Goal: Feedback & Contribution: Contribute content

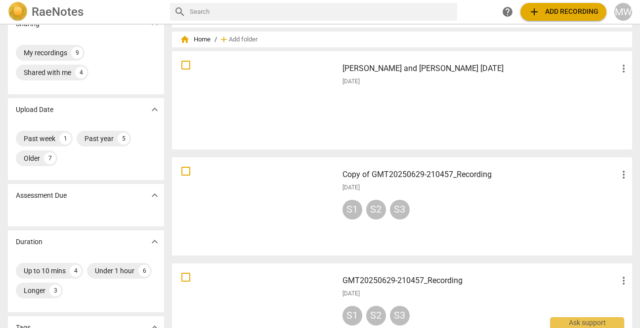
scroll to position [21, 0]
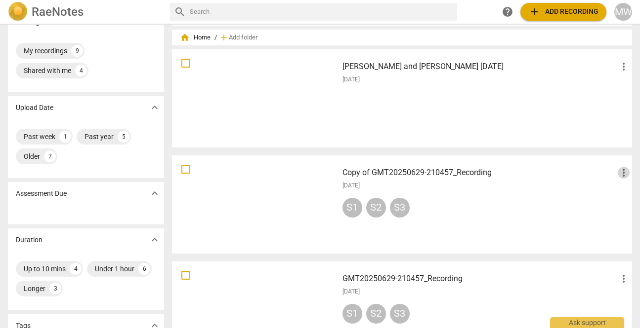
click at [620, 172] on span "more_vert" at bounding box center [623, 173] width 12 height 12
click at [604, 195] on li "Delete" at bounding box center [613, 197] width 38 height 24
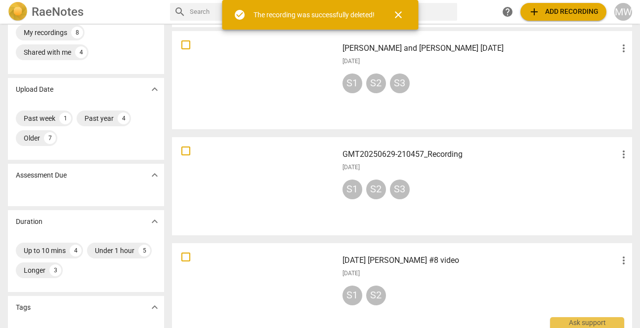
scroll to position [40, 0]
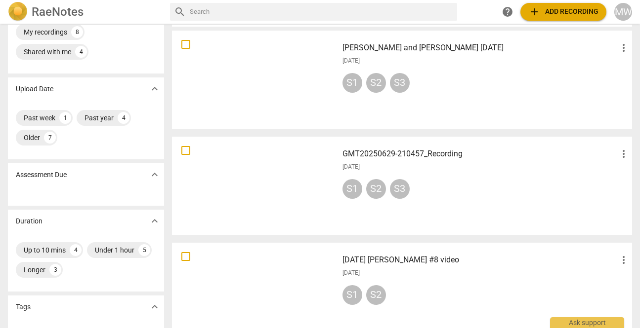
click at [620, 153] on span "more_vert" at bounding box center [623, 154] width 12 height 12
click at [610, 178] on li "Delete" at bounding box center [613, 178] width 38 height 24
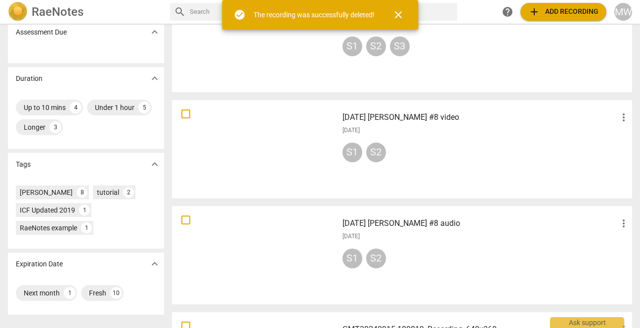
scroll to position [0, 0]
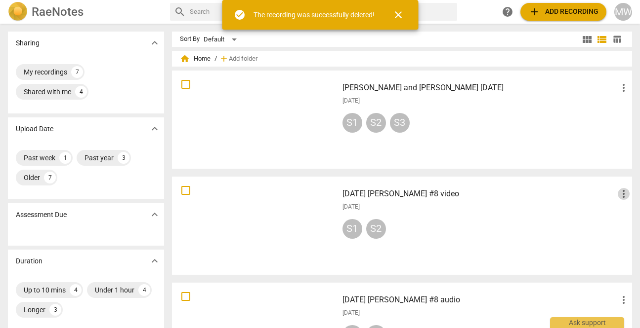
click at [619, 194] on span "more_vert" at bounding box center [623, 194] width 12 height 12
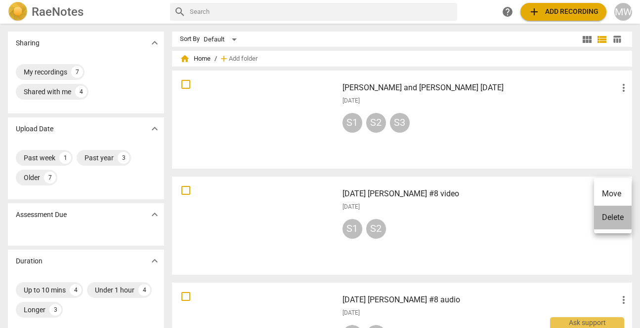
click at [604, 215] on li "Delete" at bounding box center [613, 218] width 38 height 24
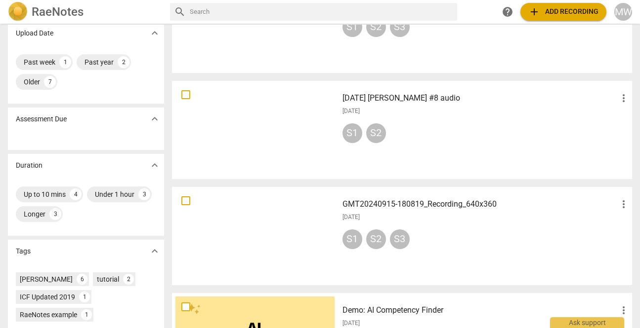
scroll to position [103, 0]
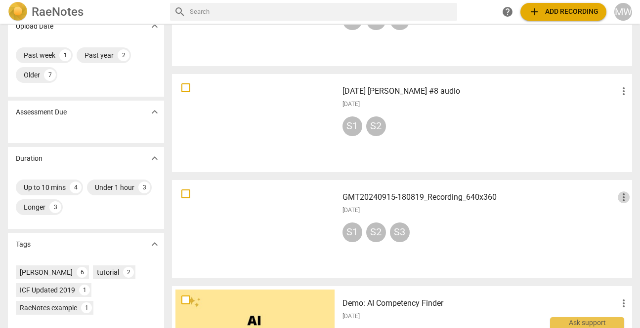
click at [618, 196] on span "more_vert" at bounding box center [623, 198] width 12 height 12
click at [607, 223] on li "Delete" at bounding box center [613, 221] width 38 height 24
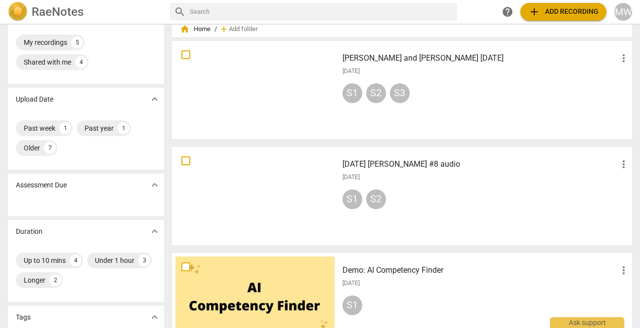
scroll to position [31, 0]
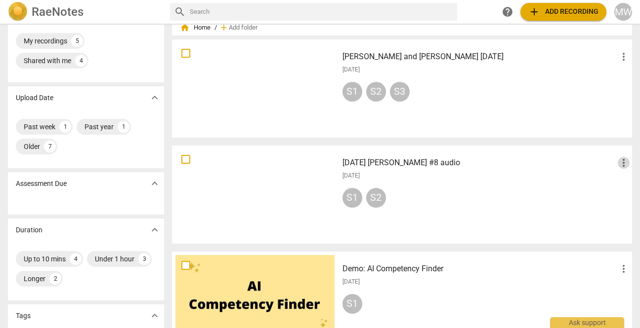
click at [619, 161] on span "more_vert" at bounding box center [623, 163] width 12 height 12
click at [603, 184] on li "Delete" at bounding box center [613, 187] width 38 height 24
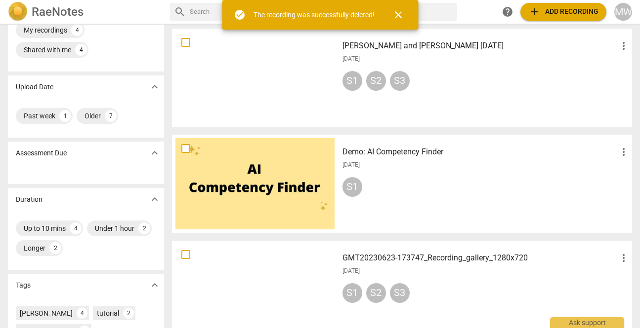
scroll to position [47, 0]
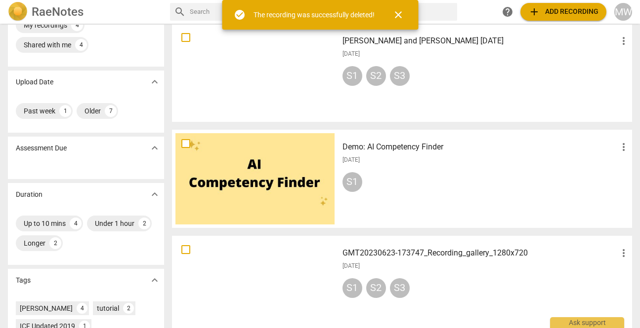
click at [620, 147] on span "more_vert" at bounding box center [623, 147] width 12 height 12
click at [604, 170] on li "Delete" at bounding box center [613, 171] width 38 height 24
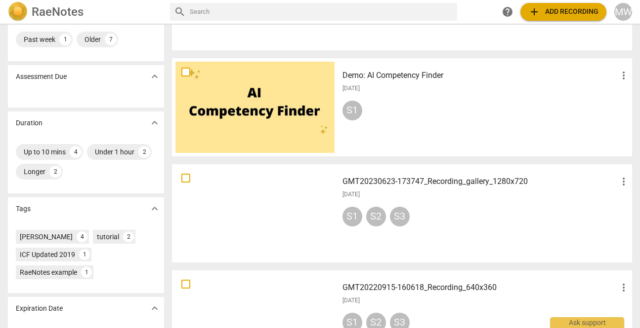
scroll to position [0, 0]
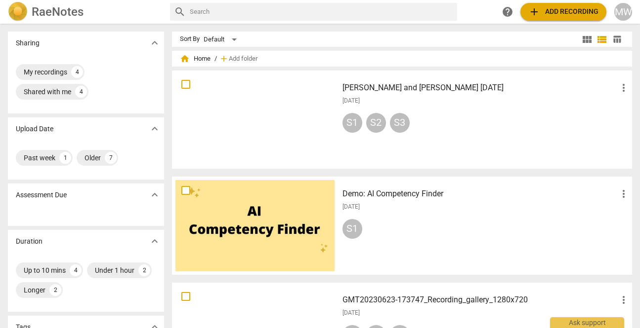
click at [479, 120] on div "S1 S2 S3" at bounding box center [485, 125] width 287 height 24
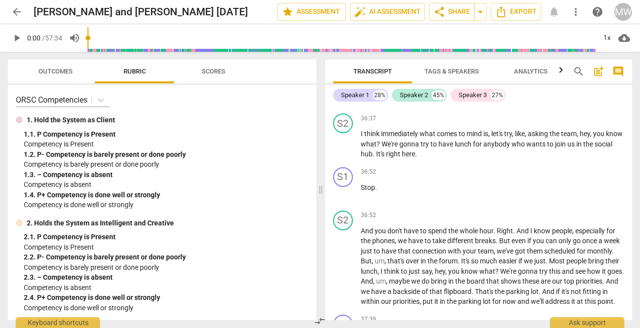
scroll to position [11515, 0]
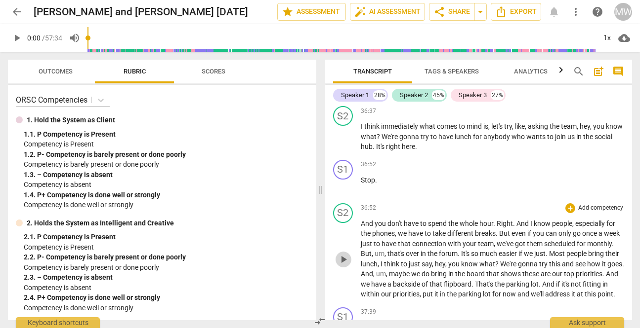
click at [343, 255] on span "play_arrow" at bounding box center [343, 260] width 12 height 12
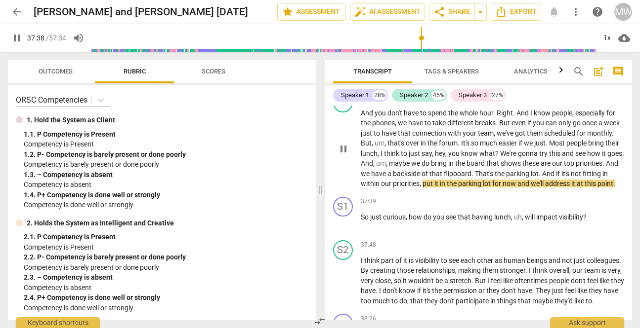
scroll to position [11627, 0]
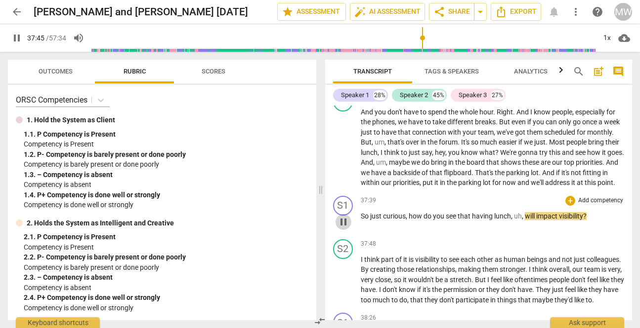
click at [343, 221] on span "pause" at bounding box center [343, 222] width 12 height 12
type input "2266"
click at [566, 202] on div "+" at bounding box center [570, 201] width 10 height 10
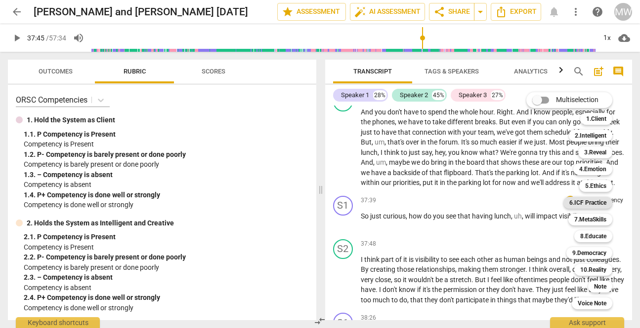
click at [572, 201] on b "6.ICF Practice" at bounding box center [587, 203] width 37 height 12
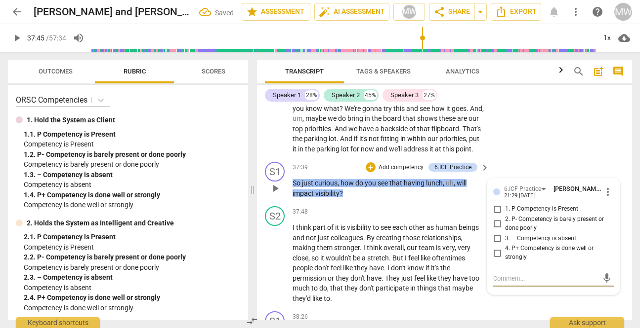
scroll to position [13013, 0]
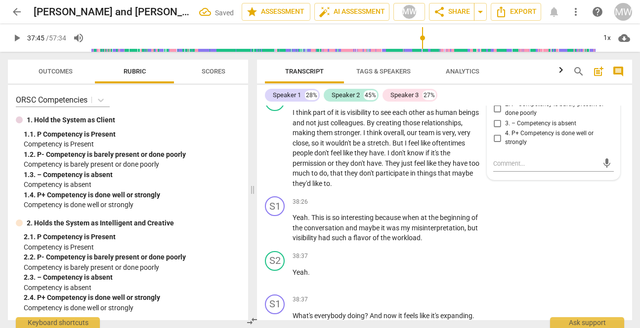
click at [496, 100] on input "1. P Competency is Present" at bounding box center [497, 94] width 16 height 12
checkbox input "true"
click at [490, 180] on div "6.ICF Practice [PERSON_NAME] 21:29 [DATE] more_vert 1. P Competency is Present …" at bounding box center [553, 121] width 132 height 117
click at [497, 168] on textarea at bounding box center [545, 163] width 105 height 9
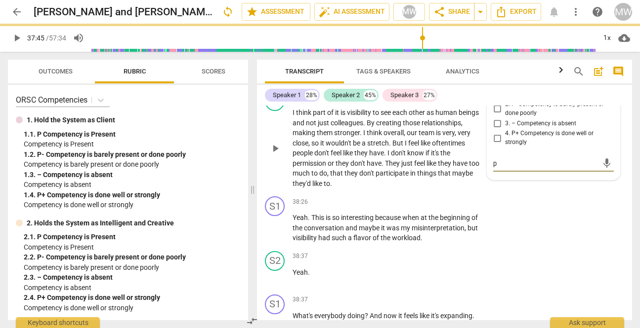
type textarea "po"
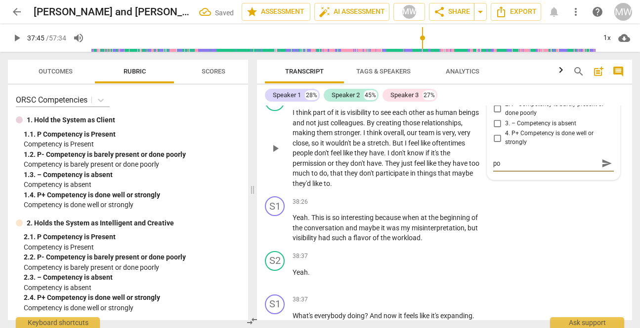
type textarea "pow"
type textarea "[PERSON_NAME]"
type textarea "power"
type textarea "powerf"
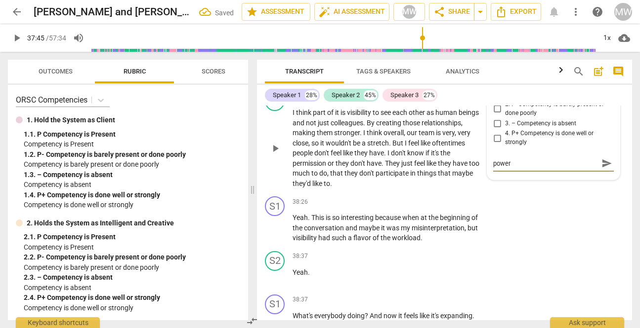
type textarea "powerf"
type textarea "powerfu"
type textarea "powerful"
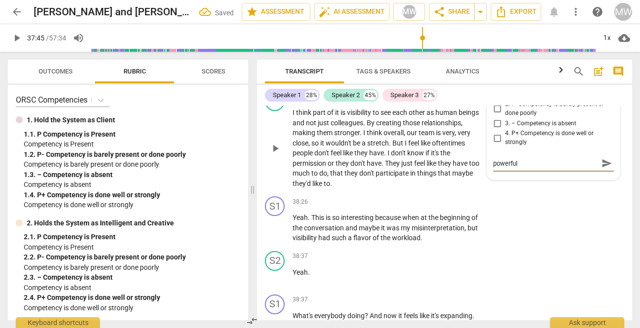
type textarea "powerful"
type textarea "powerful q"
type textarea "powerful qu"
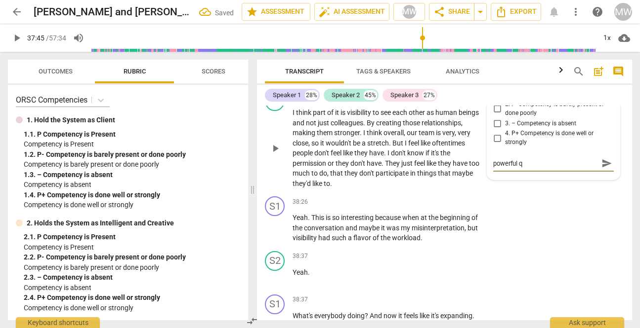
type textarea "powerful qu"
type textarea "powerful que"
type textarea "powerful ques"
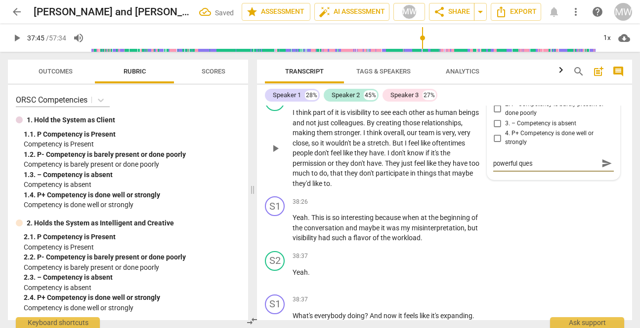
type textarea "powerful quest"
type textarea "powerful questi"
type textarea "powerful questio"
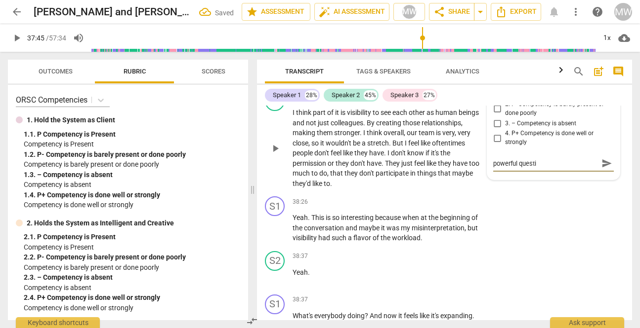
type textarea "powerful questio"
type textarea "powerful question"
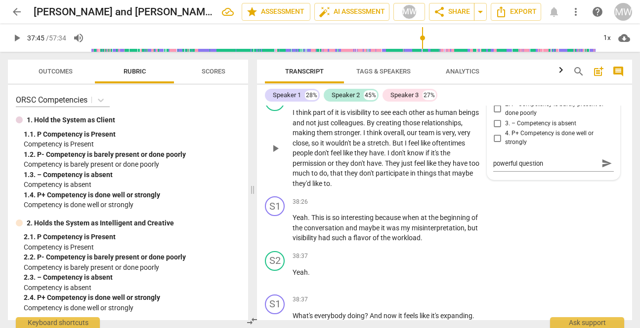
click at [456, 102] on p "Add competency" at bounding box center [453, 97] width 47 height 9
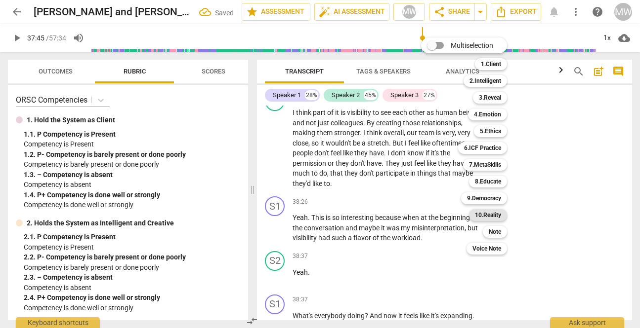
click at [497, 216] on b "10.Reality" at bounding box center [488, 215] width 26 height 12
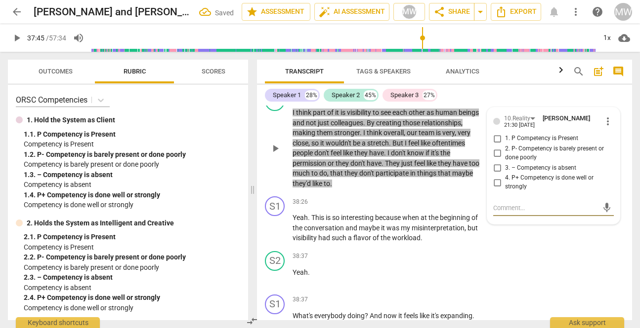
click at [495, 145] on input "1. P Competency is Present" at bounding box center [497, 139] width 16 height 12
checkbox input "true"
click at [503, 216] on div "mic" at bounding box center [553, 209] width 121 height 16
click at [505, 213] on textarea at bounding box center [545, 207] width 105 height 9
type textarea "d"
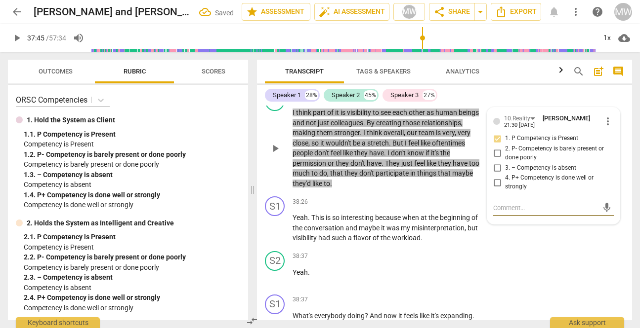
type textarea "d"
type textarea "dr"
type textarea "dre"
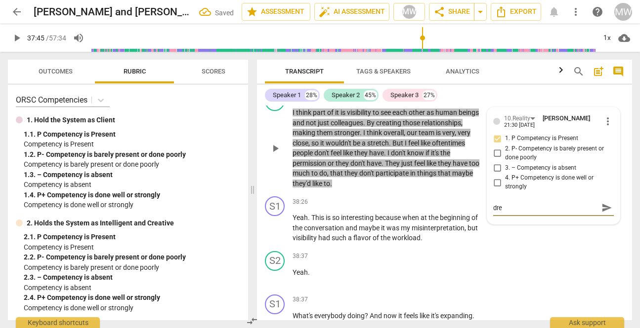
type textarea "drea"
type textarea "dream"
type textarea "dreami"
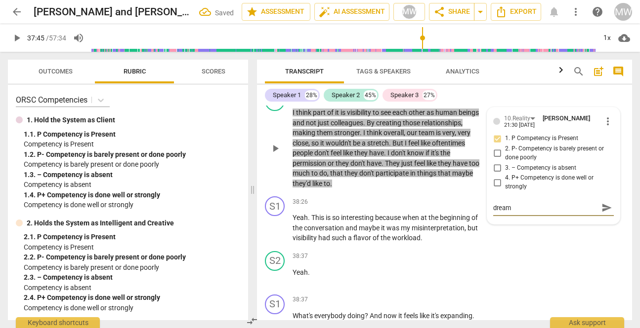
type textarea "dreami"
type textarea "dreamin"
type textarea "dreaming"
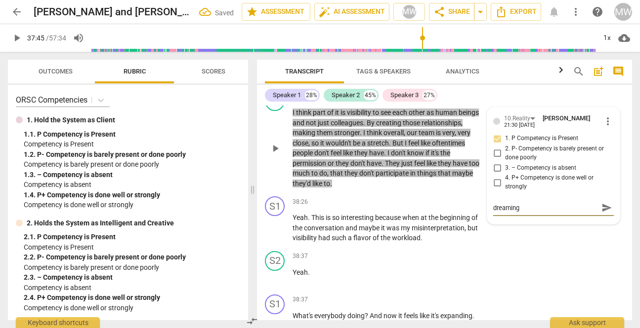
type textarea "dreaming"
type textarea "dreaming l"
type textarea "dreaming le"
type textarea "dreaming [PERSON_NAME]"
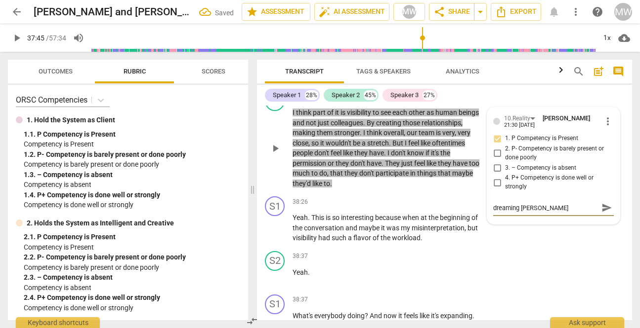
type textarea "dreaming leve"
type textarea "dreaming level"
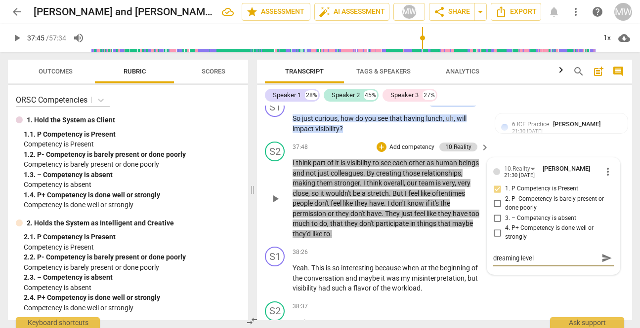
scroll to position [12960, 0]
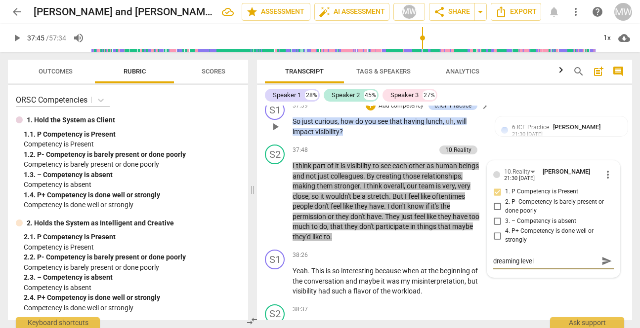
type textarea "dreaming level"
click at [411, 111] on p "Add competency" at bounding box center [400, 106] width 47 height 9
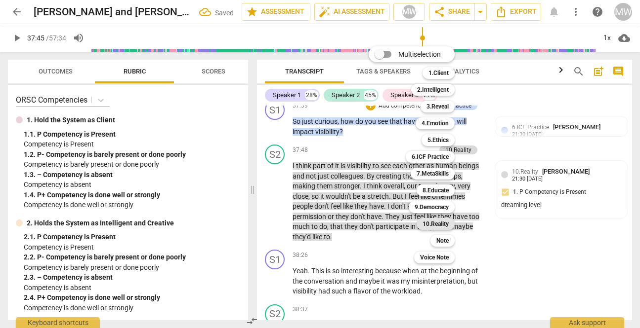
click at [436, 221] on b "10.Reality" at bounding box center [435, 224] width 26 height 12
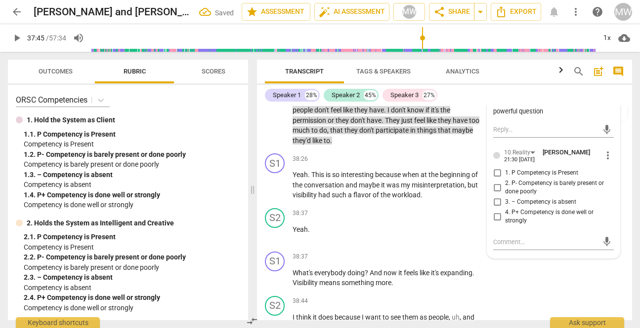
scroll to position [13073, 0]
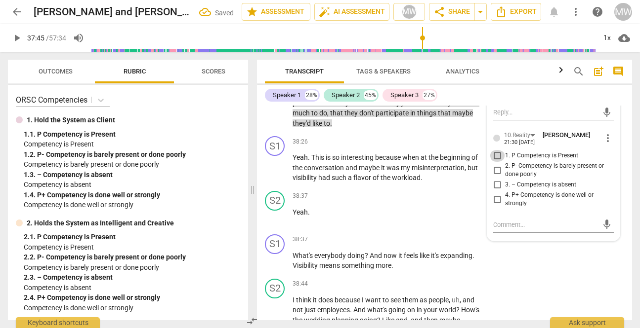
click at [496, 162] on input "1. P Competency is Present" at bounding box center [497, 156] width 16 height 12
checkbox input "true"
click at [496, 230] on textarea at bounding box center [545, 224] width 105 height 9
type textarea "d"
type textarea "drea"
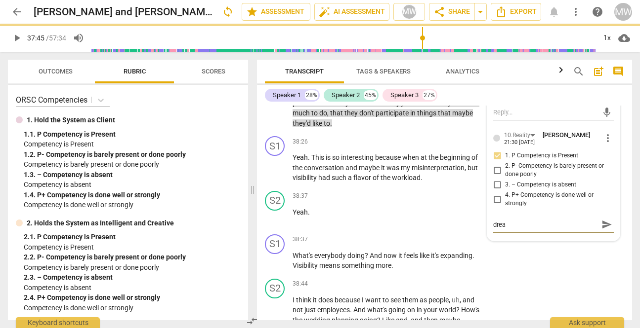
type textarea "dream"
type textarea "dreami"
type textarea "dreamin"
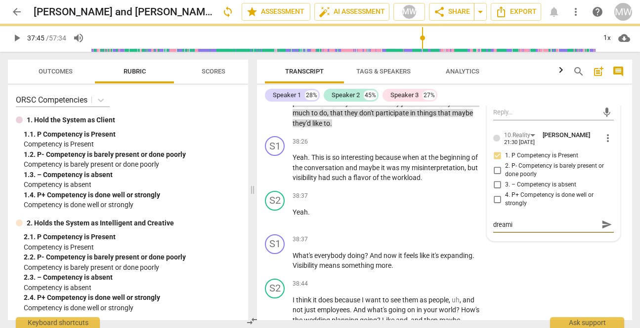
type textarea "dreamin"
type textarea "dreaming"
type textarea "dreaming leve"
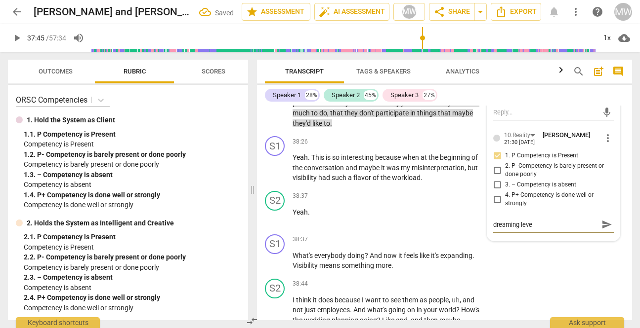
type textarea "dreaming level"
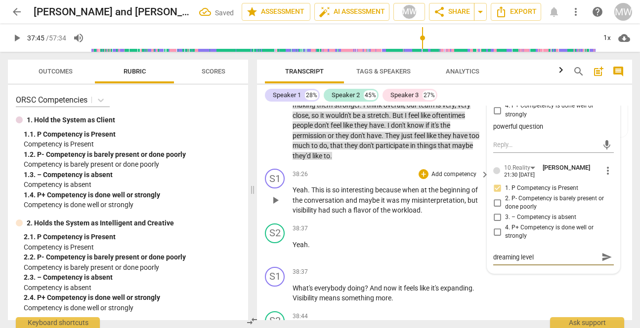
scroll to position [13036, 0]
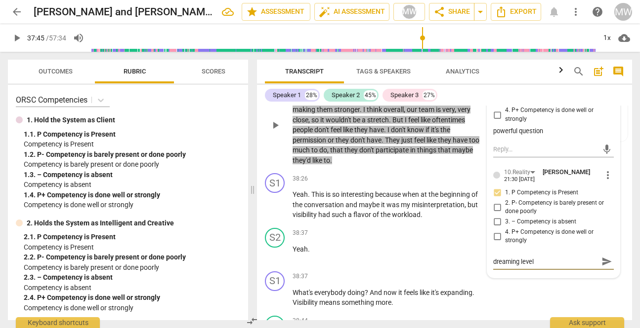
type textarea "dreaming level"
click at [445, 78] on div "10.Reality" at bounding box center [458, 73] width 26 height 9
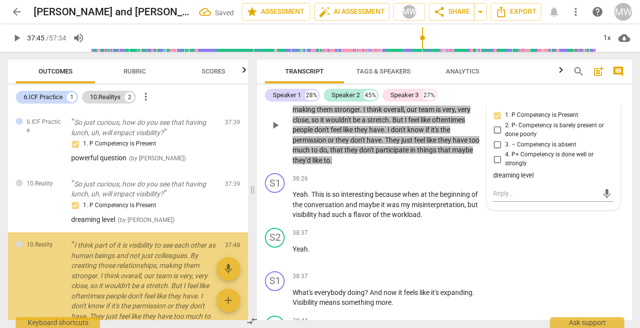
scroll to position [89, 0]
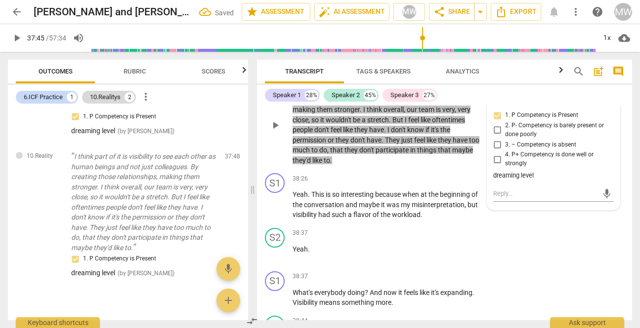
click at [602, 104] on span "more_vert" at bounding box center [608, 98] width 12 height 12
click at [609, 169] on li "Delete" at bounding box center [614, 166] width 34 height 19
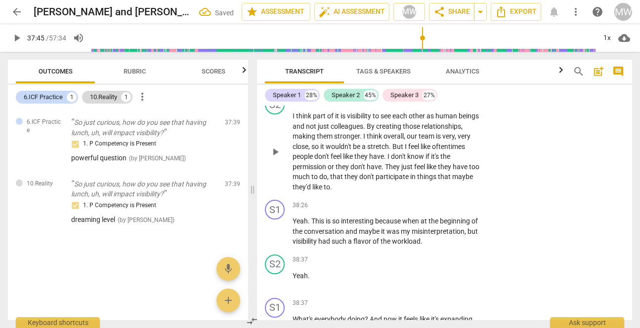
scroll to position [13007, 0]
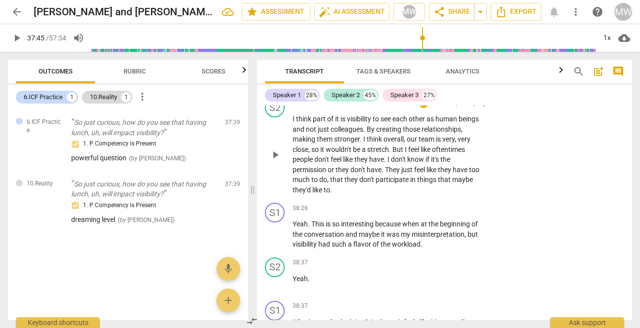
click at [275, 161] on span "play_arrow" at bounding box center [275, 155] width 12 height 12
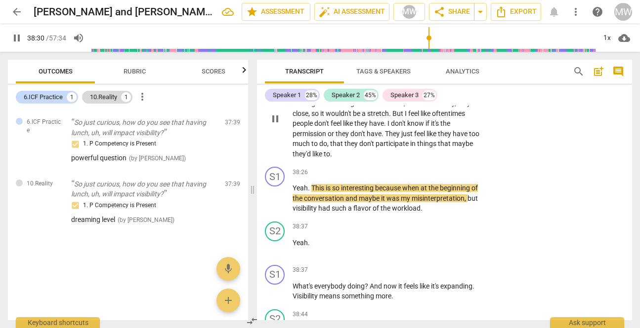
scroll to position [13045, 0]
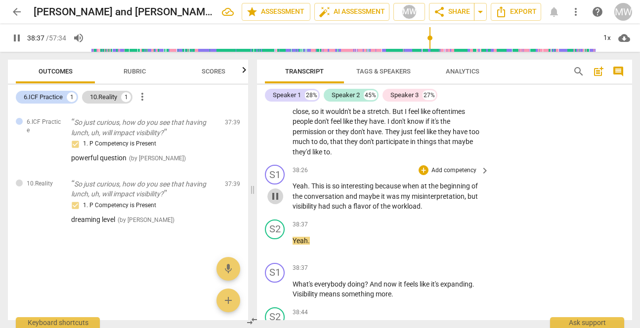
click at [275, 202] on span "pause" at bounding box center [275, 197] width 12 height 12
type input "2318"
click at [423, 175] on div "+" at bounding box center [423, 170] width 10 height 10
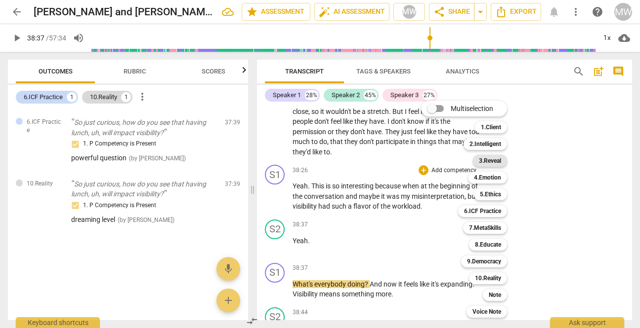
click at [496, 158] on b "3.Reveal" at bounding box center [490, 161] width 22 height 12
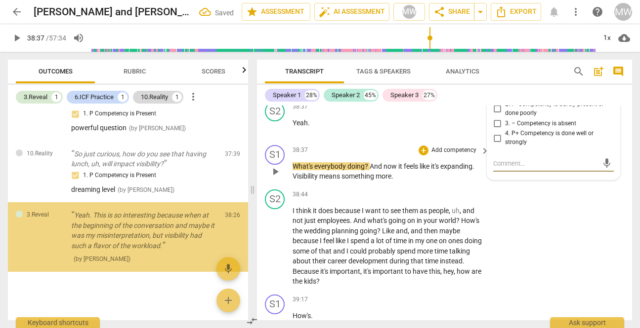
scroll to position [31, 0]
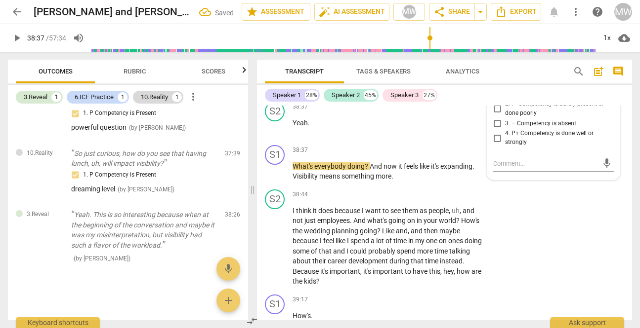
click at [493, 100] on input "1. P Competency is Present" at bounding box center [497, 94] width 16 height 12
checkbox input "true"
click at [497, 168] on textarea at bounding box center [545, 163] width 105 height 9
type textarea "vi"
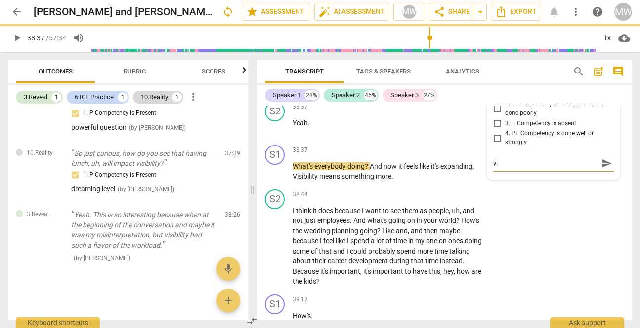
type textarea "vis"
type textarea "visi"
type textarea "visiv"
type textarea "visivb"
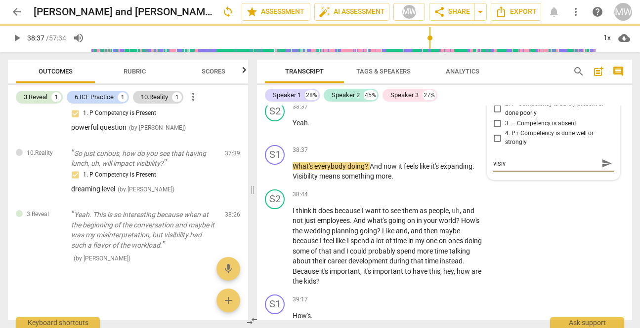
type textarea "visivb"
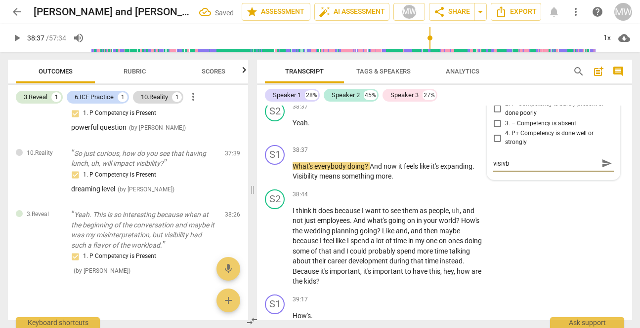
type textarea "visiv"
type textarea "visivb"
type textarea "visivbi"
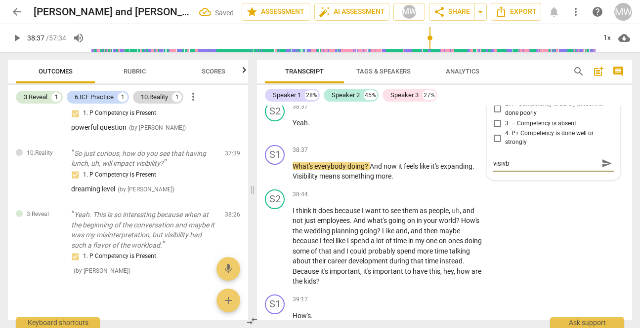
type textarea "visivbi"
type textarea "visivbil"
type textarea "visivbili"
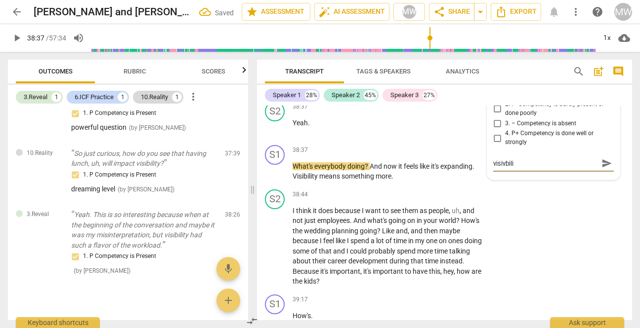
type textarea "visivbilit"
type textarea "visivbility"
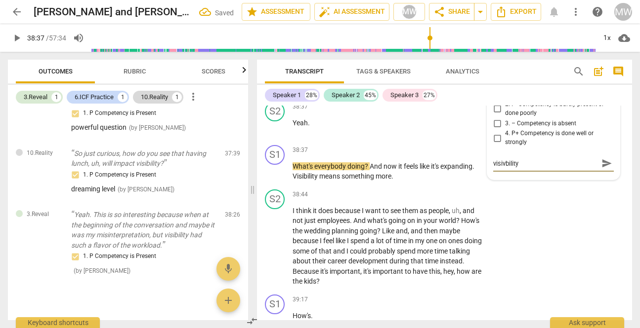
type textarea "visivbility"
type textarea "visivbility h"
type textarea "visivbility ha"
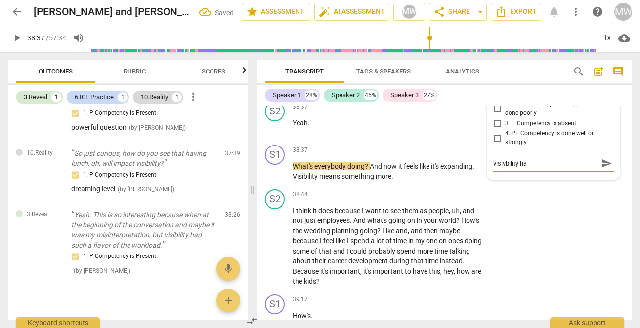
type textarea "visivbility had"
type textarea "visivbility had s"
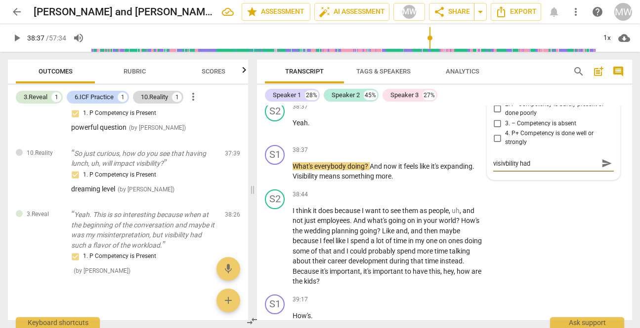
type textarea "visivbility had s"
type textarea "visivbility had su"
type textarea "visivbility had suc"
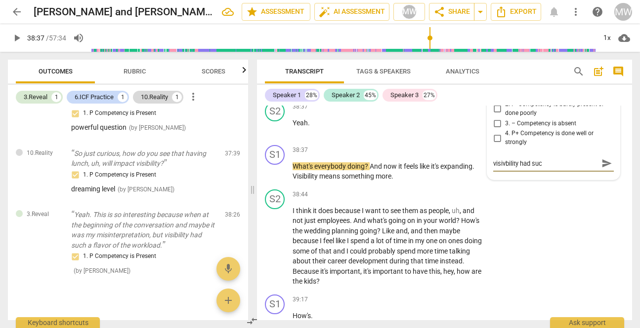
type textarea "visivbility had such"
type textarea "visivbility had such a"
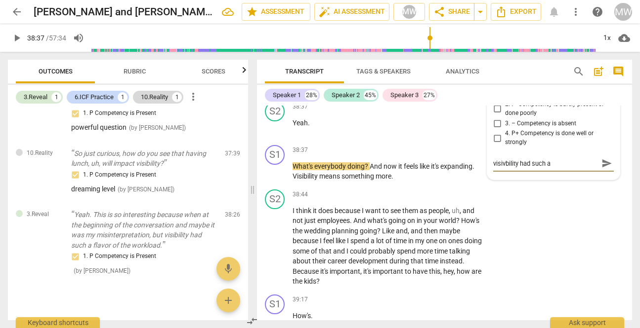
type textarea "visivbility had such a"
type textarea "visivbility had such a f"
type textarea "visivbility had such a fl"
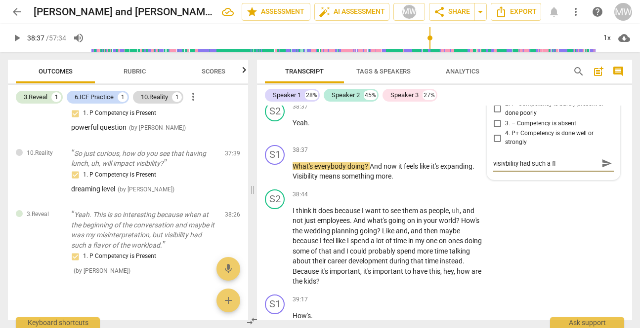
type textarea "visivbility had such a fla"
type textarea "visivbility had such a flav"
type textarea "visivbility had such a flavo"
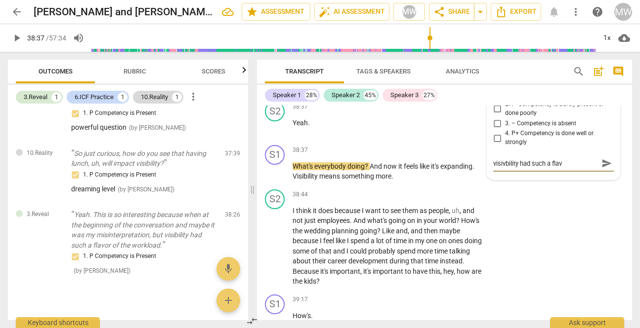
type textarea "visivbility had such a flavo"
type textarea "visivbility had such a flavor"
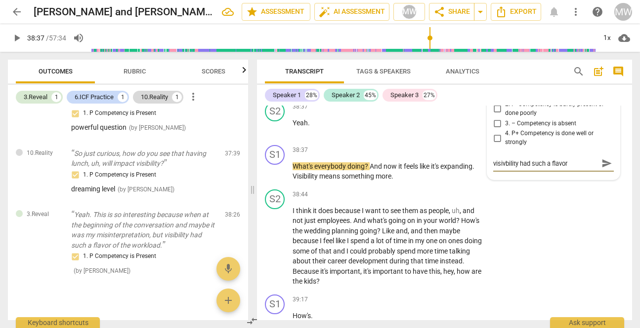
type textarea "visivbility had such a flavor o"
type textarea "visivbility had such a flavor of"
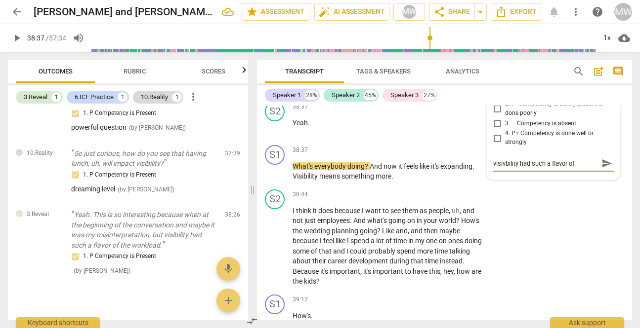
type textarea "visivbility had such a flavor of t"
type textarea "visivbility had such a flavor of th"
type textarea "visivbility had such a flavor of the"
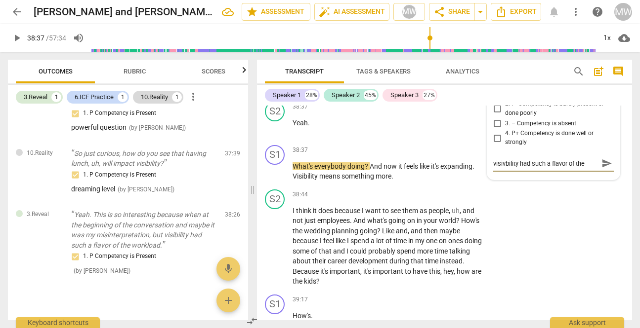
type textarea "visivbility had such a flavor of the"
type textarea "visivbility had such a flavor of the w"
type textarea "visivbility had such a flavor of the wo"
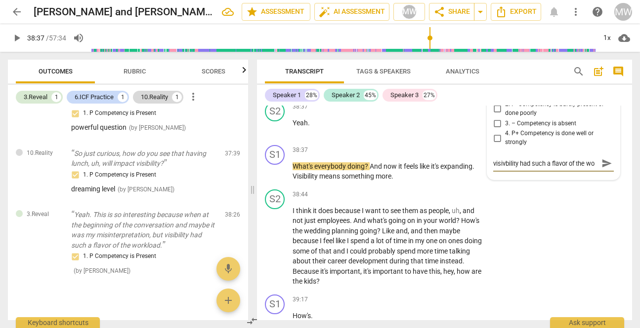
type textarea "visivbility had such a flavor of the wor"
type textarea "visivbility had such a flavor of the work"
type textarea "visivbility had such a flavor of the workl"
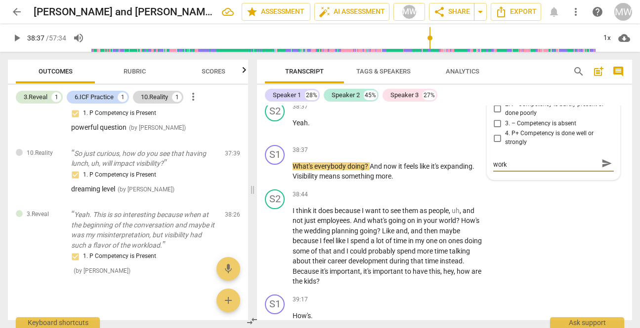
type textarea "visivbility had such a flavor of the workl"
type textarea "visivbility had such a flavor of the worklo"
type textarea "visivbility had such a flavor of the workloa"
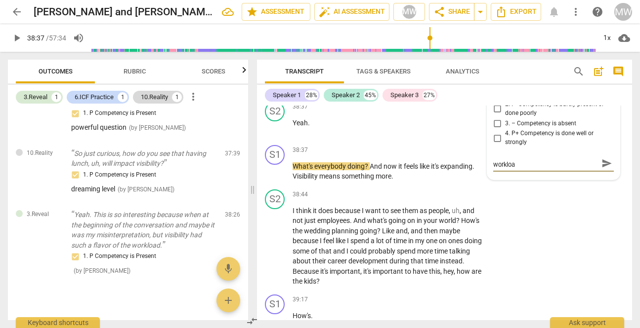
type textarea "visivbility had such a flavor of the workload"
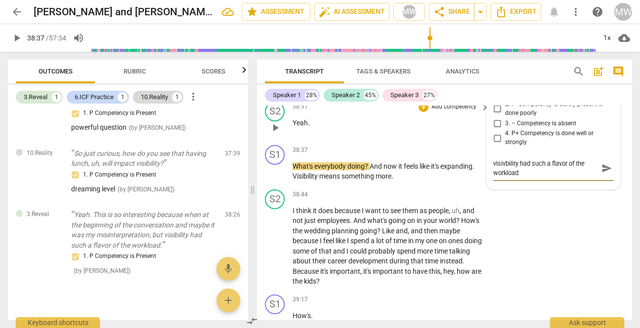
type textarea "visivbility had such a flavor of the workload"
click at [275, 134] on span "play_arrow" at bounding box center [275, 128] width 12 height 12
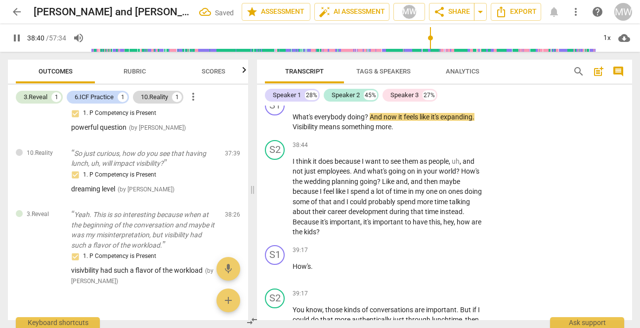
scroll to position [13214, 0]
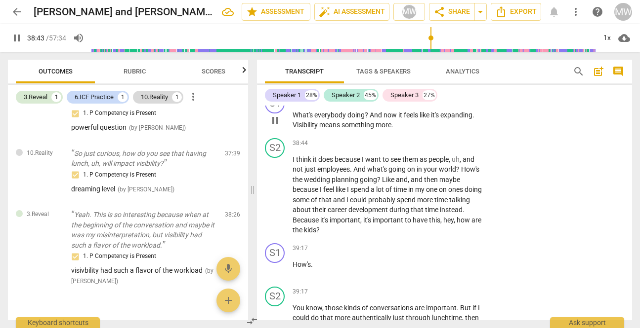
click at [421, 104] on div "+" at bounding box center [423, 99] width 10 height 10
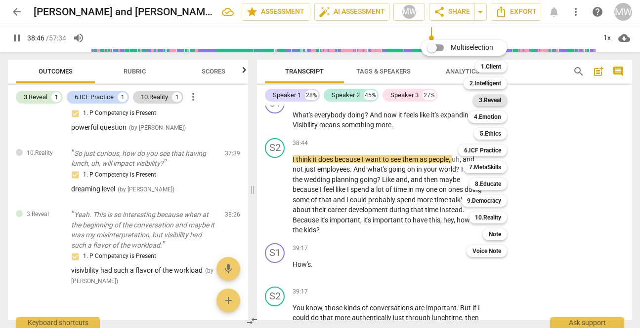
click at [483, 100] on b "3.Reveal" at bounding box center [490, 100] width 22 height 12
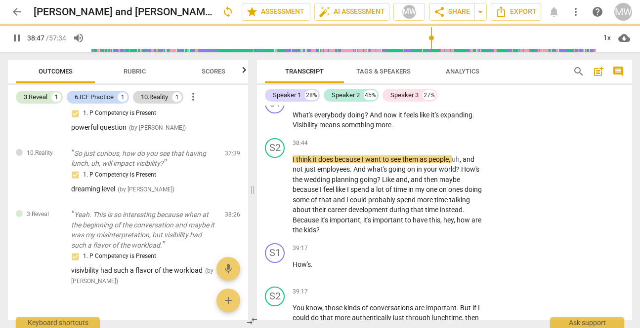
type input "2327"
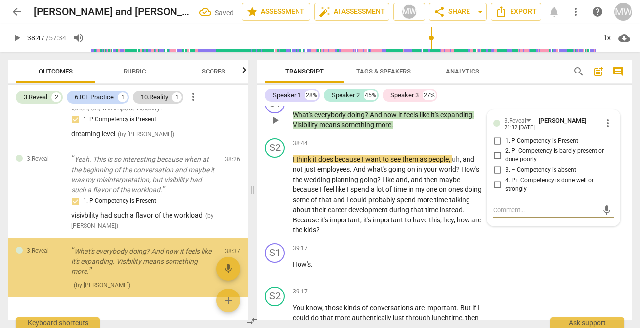
scroll to position [113, 0]
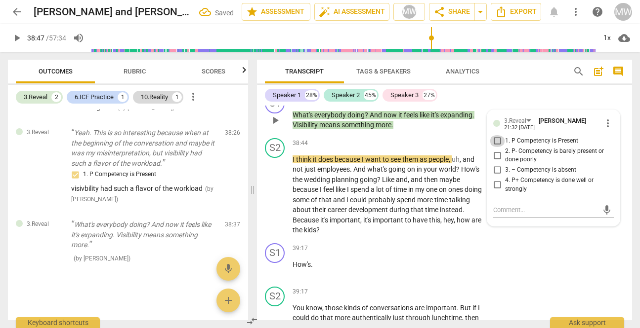
click at [496, 147] on input "1. P Competency is Present" at bounding box center [497, 141] width 16 height 12
checkbox input "true"
click at [496, 215] on textarea at bounding box center [545, 209] width 105 height 9
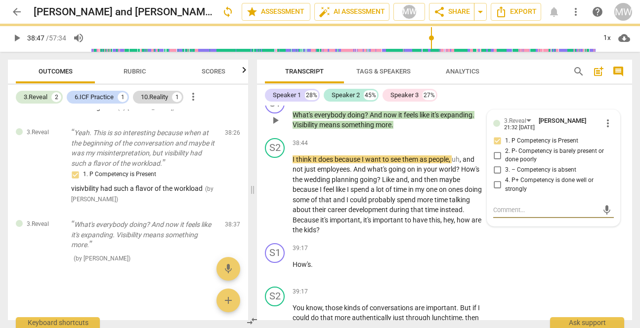
type textarea "v"
type textarea "vi"
type textarea "visi"
type textarea "visib"
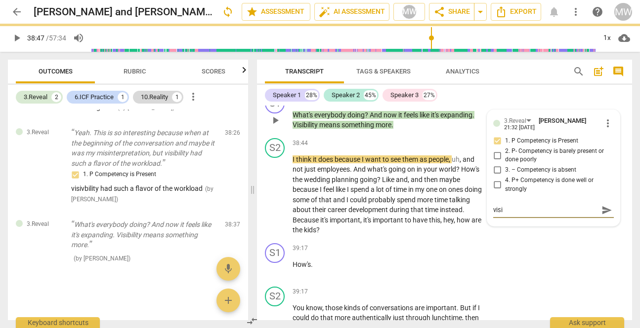
type textarea "visib"
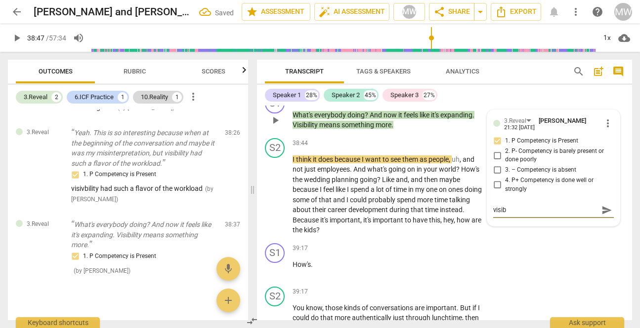
type textarea "visibl"
type textarea "visibli"
type textarea "visiblit"
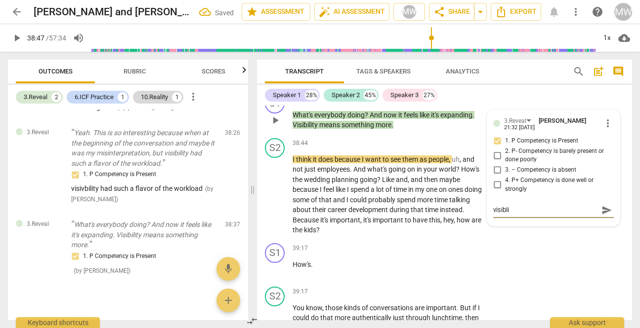
type textarea "visiblit"
type textarea "visiblity"
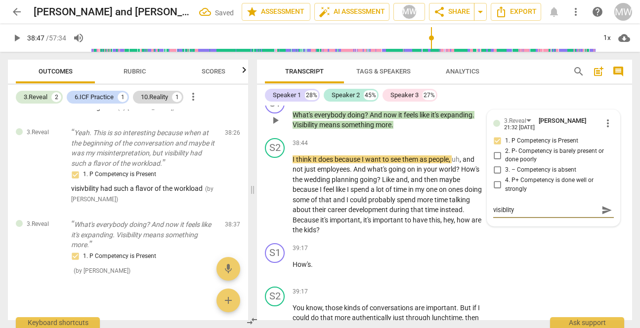
type textarea "visiblity m"
type textarea "visiblity me"
type textarea "visiblity mea"
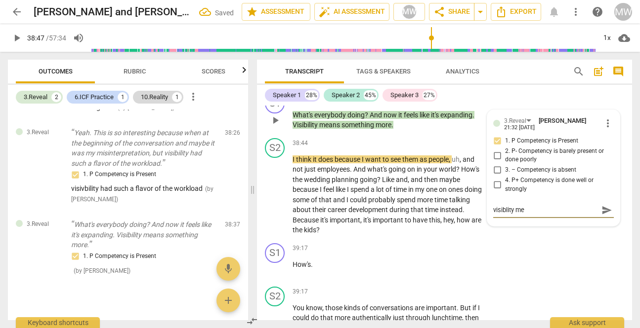
type textarea "visiblity mea"
type textarea "visiblity mean"
type textarea "visiblity means"
type textarea "visiblity means s"
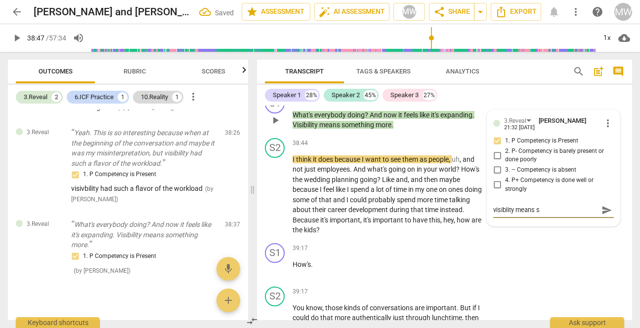
type textarea "visiblity means s"
type textarea "visiblity means so"
type textarea "visiblity means som"
type textarea "visiblity means some"
type textarea "visiblity means somet"
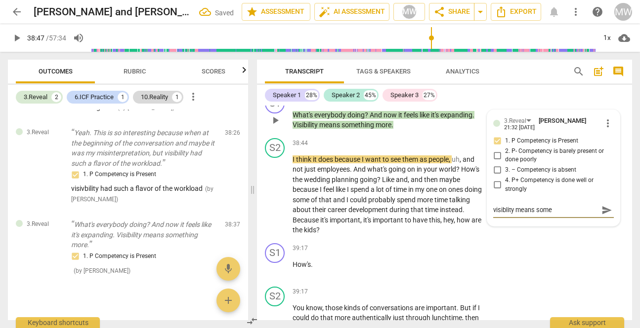
type textarea "visiblity means somet"
type textarea "visiblity means someth"
type textarea "visiblity means somethi"
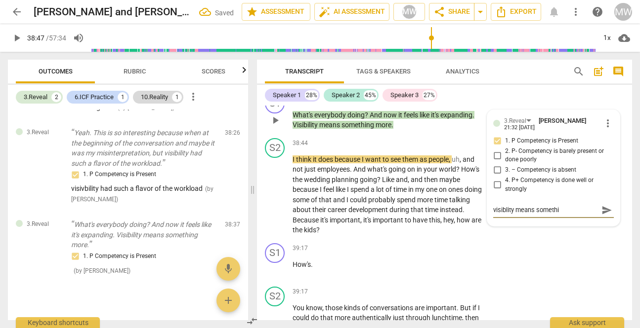
type textarea "visiblity means somethin"
click at [275, 201] on span "play_arrow" at bounding box center [275, 195] width 12 height 12
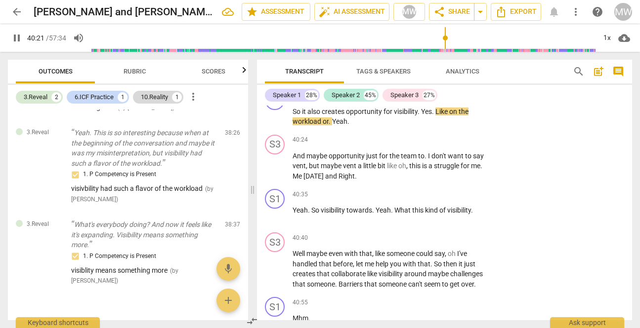
scroll to position [13996, 0]
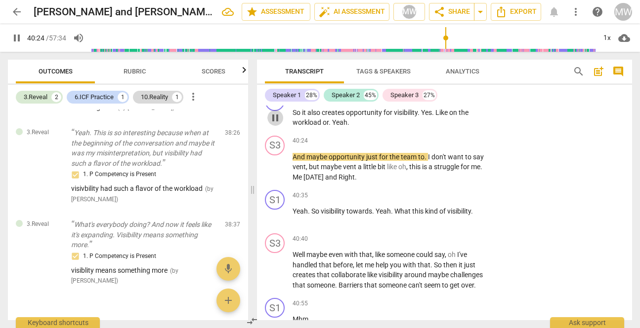
click at [274, 124] on span "pause" at bounding box center [275, 118] width 12 height 12
click at [422, 102] on div "+" at bounding box center [423, 97] width 10 height 10
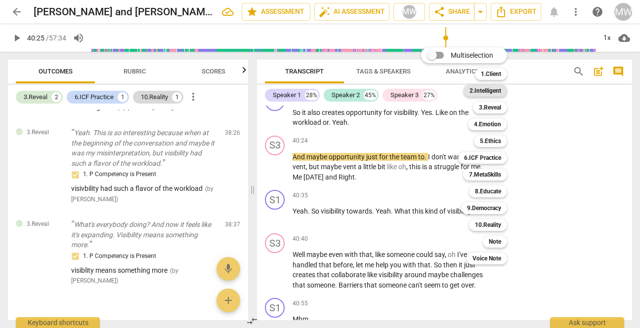
click at [484, 92] on b "2.Intelligent" at bounding box center [485, 91] width 32 height 12
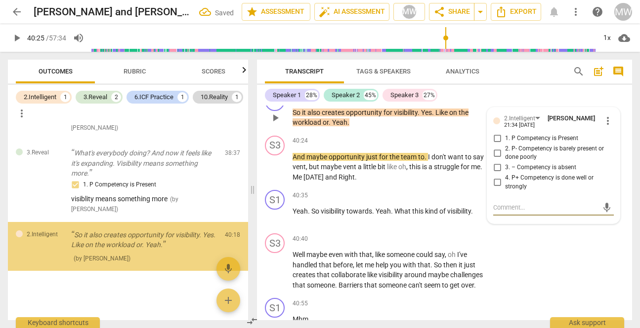
scroll to position [201, 0]
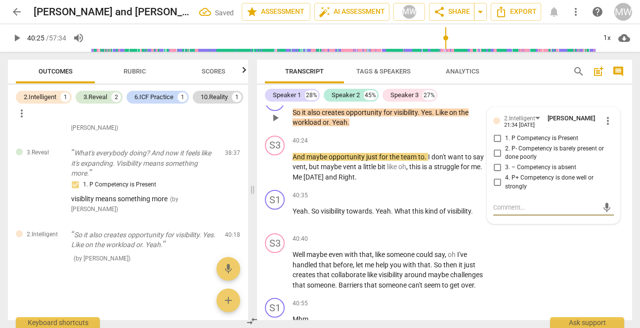
click at [494, 159] on input "2. P- Competency is barely present or done poorly" at bounding box center [497, 153] width 16 height 12
click at [495, 212] on textarea at bounding box center [545, 207] width 105 height 9
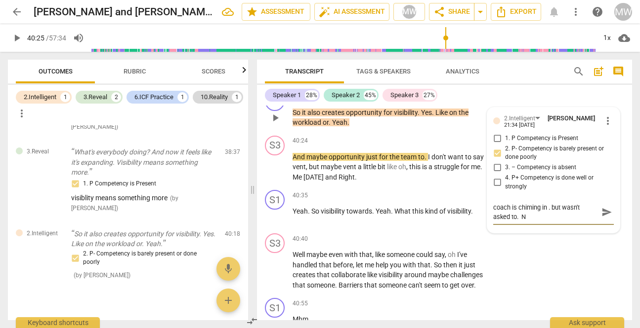
scroll to position [0, 0]
click at [275, 173] on span "play_arrow" at bounding box center [275, 167] width 12 height 12
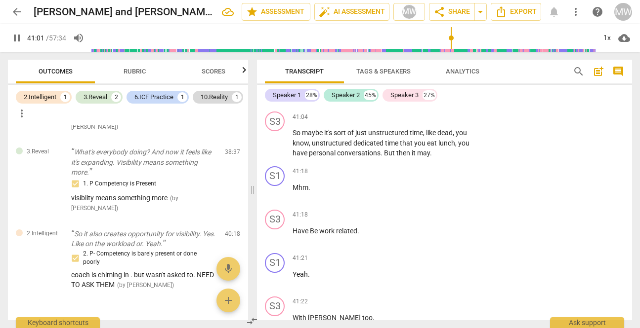
scroll to position [14316, 0]
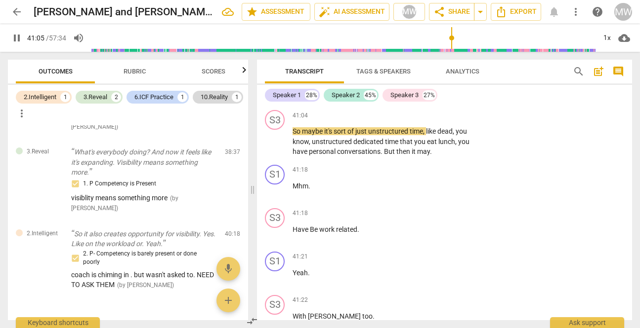
click at [276, 98] on span "pause" at bounding box center [275, 92] width 12 height 12
click at [421, 76] on div "+" at bounding box center [423, 71] width 10 height 10
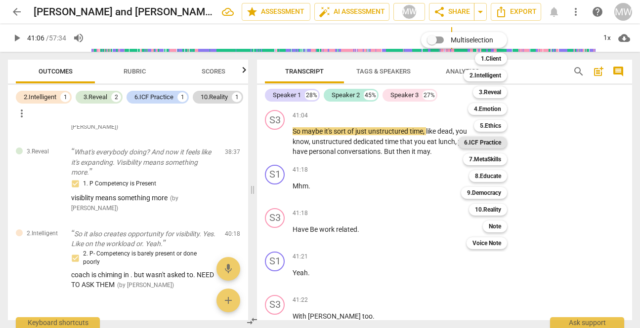
click at [477, 142] on b "6.ICF Practice" at bounding box center [482, 143] width 37 height 12
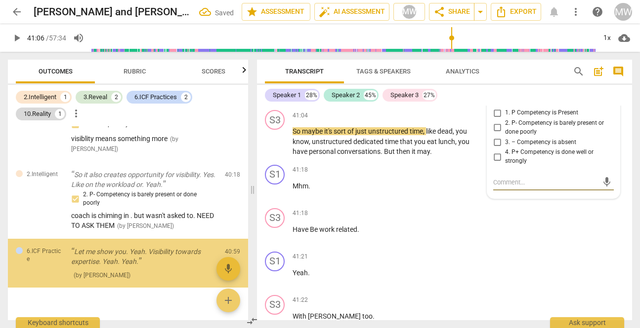
scroll to position [278, 0]
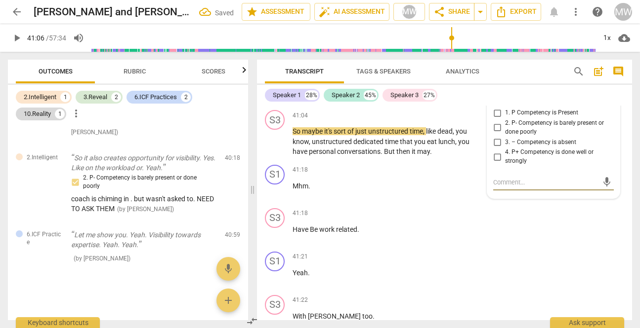
click at [494, 119] on input "1. P Competency is Present" at bounding box center [497, 113] width 16 height 12
click at [496, 187] on textarea at bounding box center [545, 182] width 105 height 9
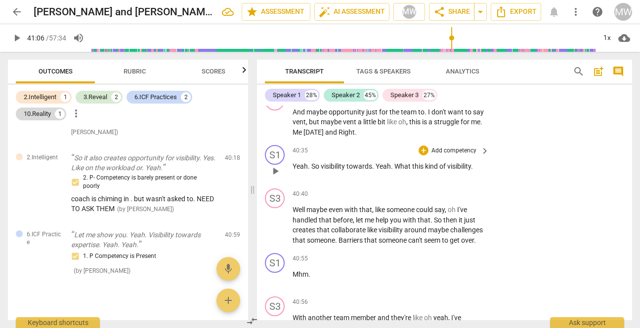
scroll to position [14032, 0]
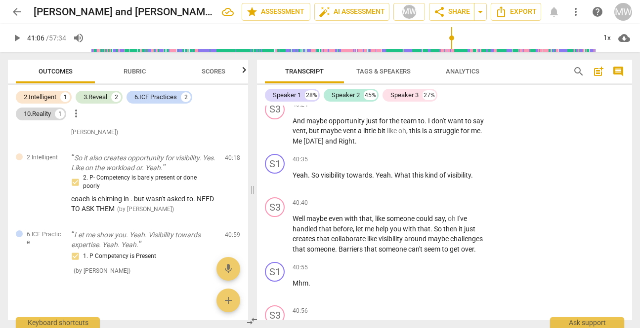
click at [404, 65] on p "Add competency" at bounding box center [406, 60] width 47 height 9
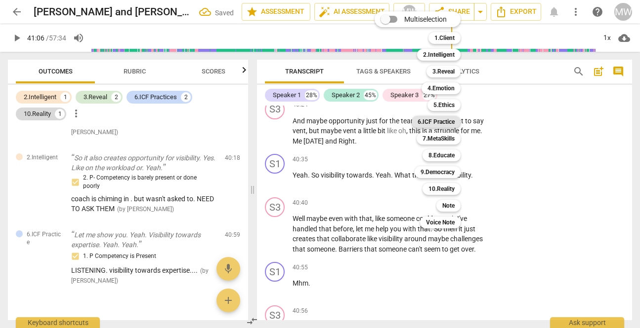
click at [432, 118] on b "6.ICF Practice" at bounding box center [435, 122] width 37 height 12
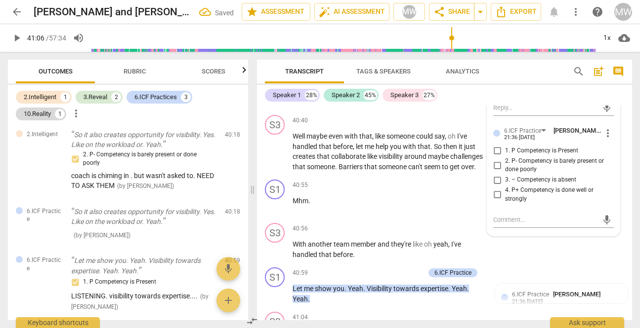
scroll to position [14121, 0]
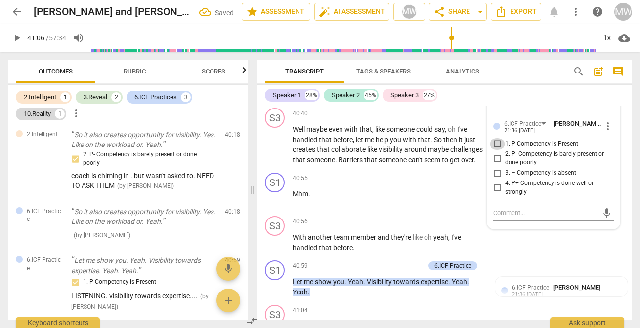
click at [494, 150] on input "1. P Competency is Present" at bounding box center [497, 144] width 16 height 12
click at [496, 221] on div "mic" at bounding box center [553, 213] width 121 height 16
click at [496, 218] on textarea at bounding box center [545, 212] width 105 height 9
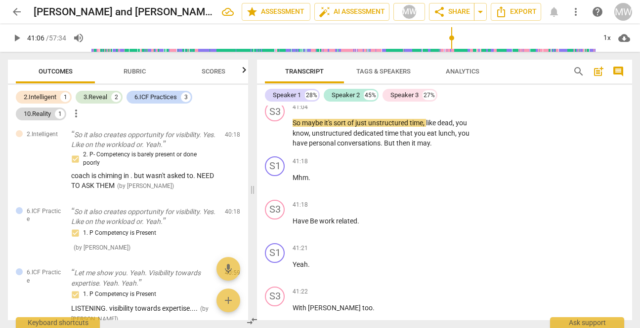
scroll to position [14333, 0]
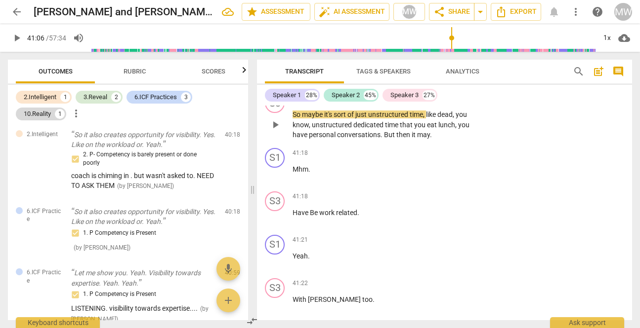
click at [274, 131] on span "play_arrow" at bounding box center [275, 125] width 12 height 12
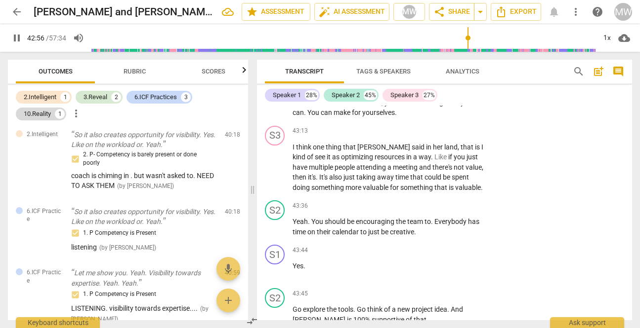
scroll to position [15224, 0]
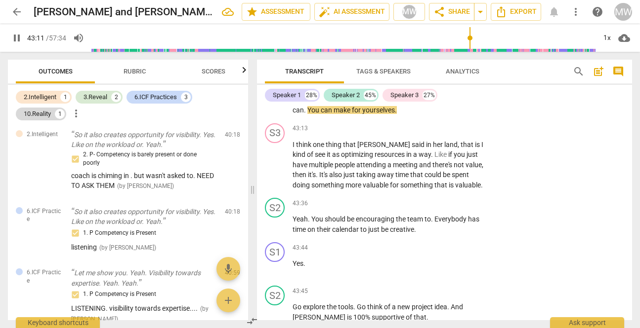
click at [423, 69] on div "+" at bounding box center [423, 64] width 10 height 10
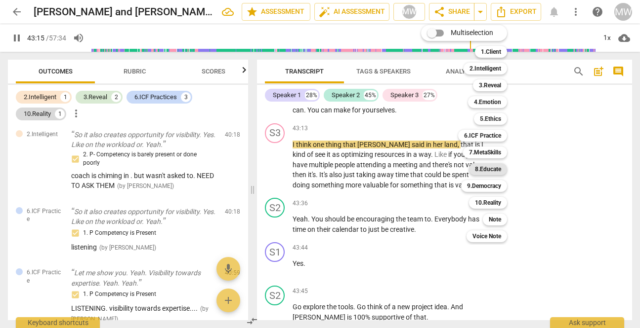
click at [484, 169] on b "8.Educate" at bounding box center [488, 169] width 26 height 12
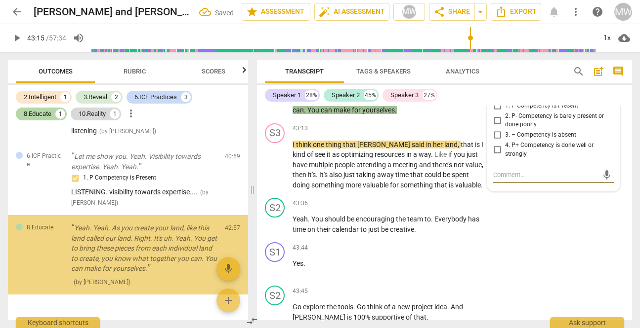
scroll to position [442, 0]
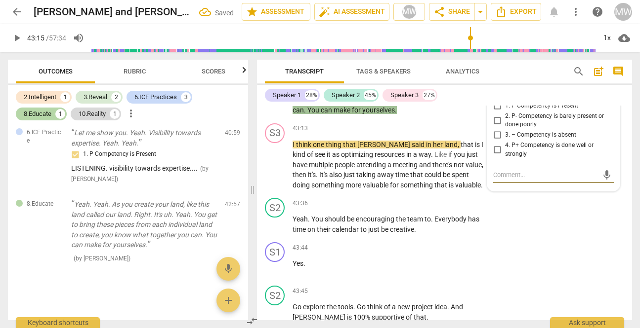
click at [495, 112] on input "1. P Competency is Present" at bounding box center [497, 106] width 16 height 12
click at [501, 180] on textarea at bounding box center [545, 174] width 105 height 9
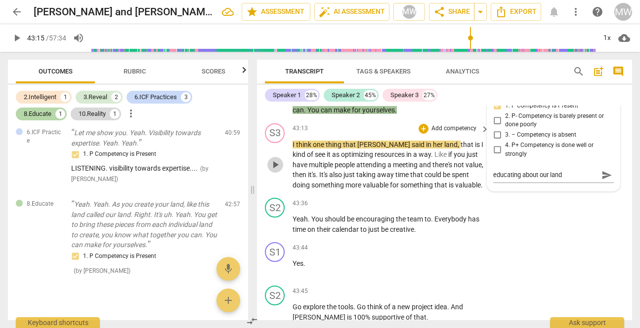
click at [271, 171] on span "play_arrow" at bounding box center [275, 165] width 12 height 12
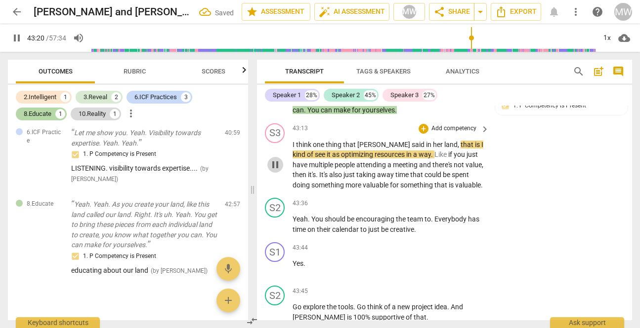
click at [277, 171] on span "pause" at bounding box center [275, 165] width 12 height 12
click at [380, 69] on div "+" at bounding box center [381, 64] width 10 height 10
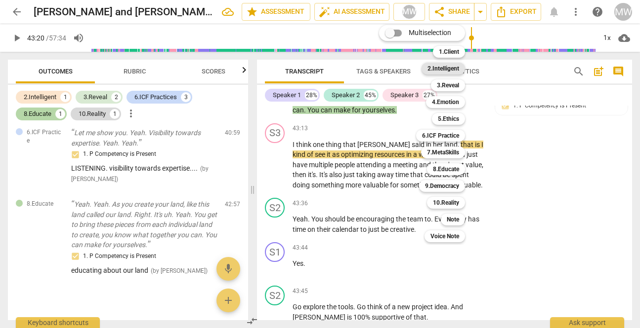
click at [446, 71] on b "2.Intelligent" at bounding box center [443, 69] width 32 height 12
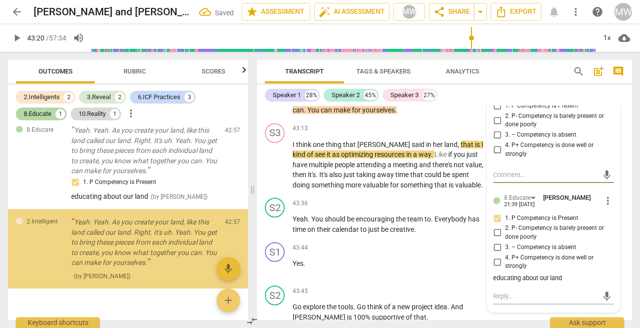
scroll to position [543, 0]
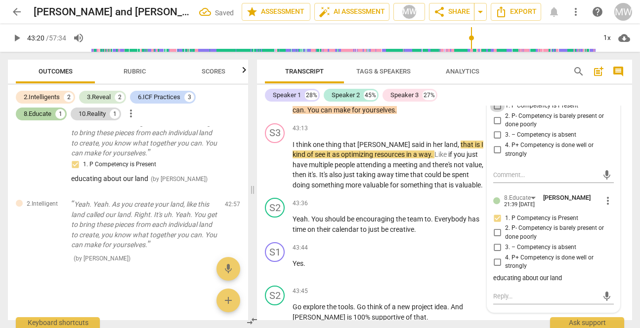
click at [496, 112] on input "1. P Competency is Present" at bounding box center [497, 106] width 16 height 12
click at [502, 180] on textarea at bounding box center [545, 174] width 105 height 9
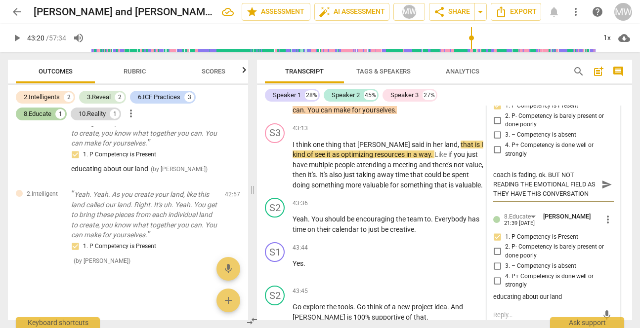
scroll to position [9, 0]
drag, startPoint x: 546, startPoint y: 242, endPoint x: 573, endPoint y: 277, distance: 44.4
click at [573, 277] on div "2.Intelligent [PERSON_NAME] 21:39 [DATE] more_vert 1. P Competency is Present 2…" at bounding box center [553, 203] width 132 height 257
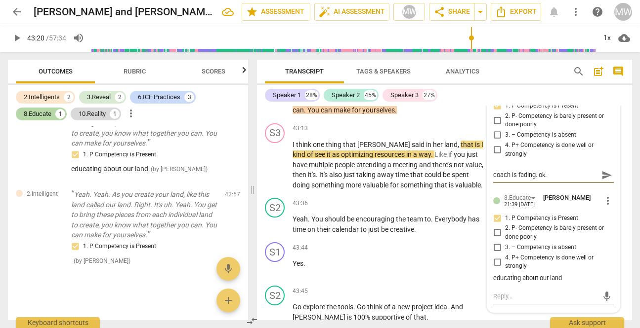
scroll to position [0, 0]
click at [367, 69] on p "Add competency" at bounding box center [364, 64] width 47 height 9
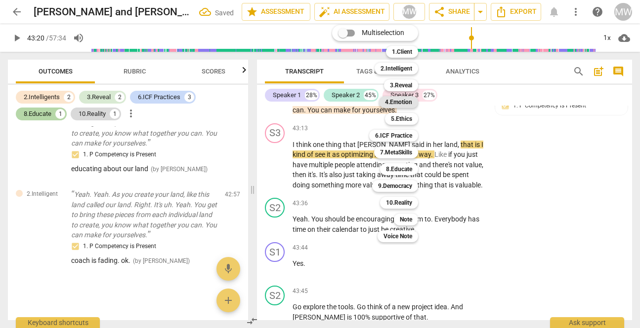
click at [392, 102] on b "4.Emotion" at bounding box center [398, 102] width 27 height 12
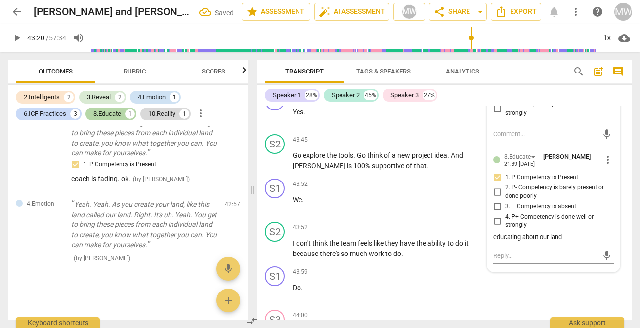
scroll to position [15386, 0]
click at [495, 101] on input "3. – Competency is absent" at bounding box center [497, 95] width 16 height 12
click at [495, 140] on textarea at bounding box center [545, 134] width 105 height 9
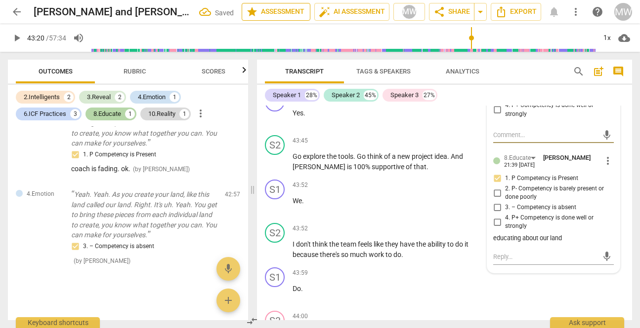
paste textarea "BUT NOT READING THE EMOTIONAL FIELD AS THEY HAVE THIS CONVERSATION TOGETHER."
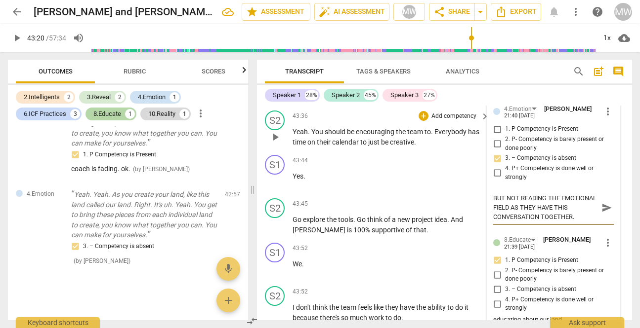
scroll to position [15318, 0]
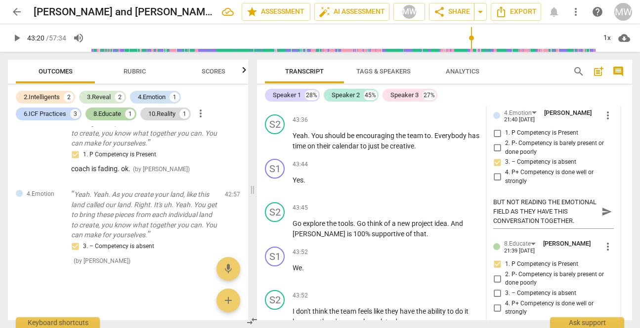
click at [277, 87] on span "play_arrow" at bounding box center [275, 82] width 12 height 12
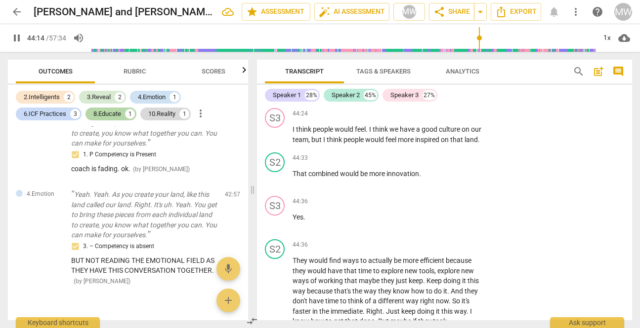
scroll to position [15697, 0]
click at [424, 65] on div "+" at bounding box center [423, 60] width 10 height 10
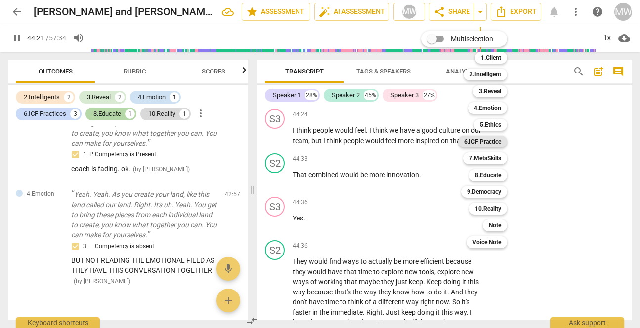
click at [484, 142] on b "6.ICF Practice" at bounding box center [482, 142] width 37 height 12
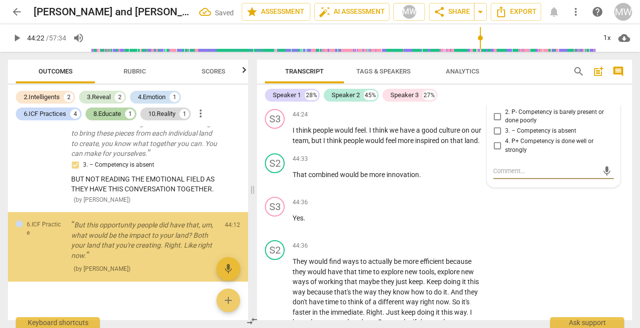
scroll to position [737, 0]
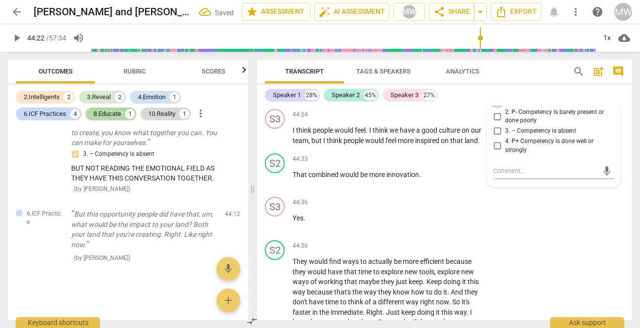
click at [495, 108] on input "1. P Competency is Present" at bounding box center [497, 102] width 16 height 12
click at [495, 176] on textarea at bounding box center [545, 170] width 105 height 9
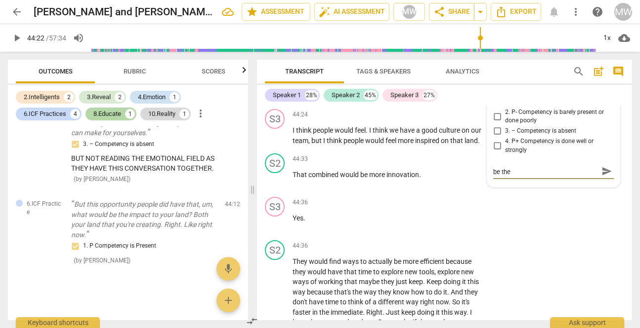
scroll to position [0, 0]
click at [366, 65] on div "+" at bounding box center [370, 60] width 10 height 10
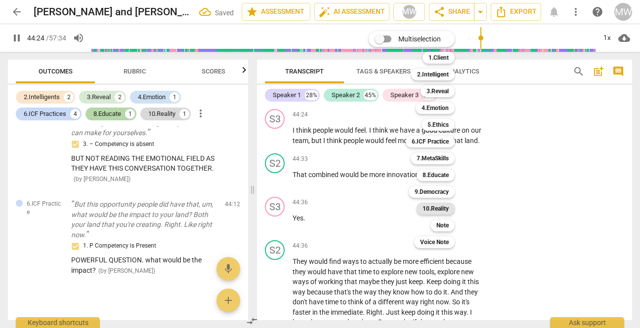
click at [437, 207] on b "10.Reality" at bounding box center [435, 209] width 26 height 12
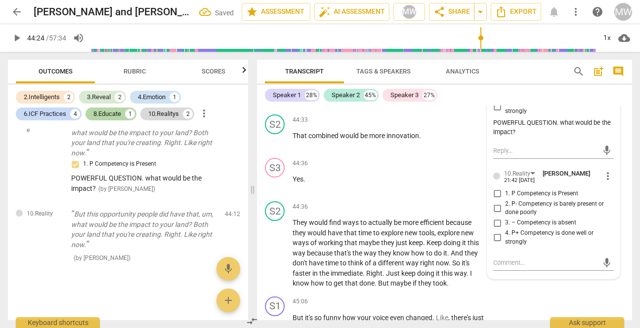
scroll to position [15745, 0]
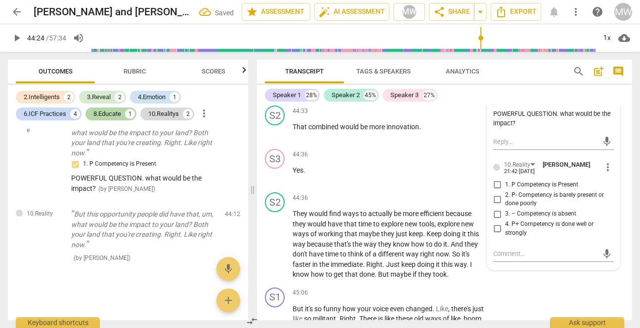
click at [495, 191] on input "1. P Competency is Present" at bounding box center [497, 185] width 16 height 12
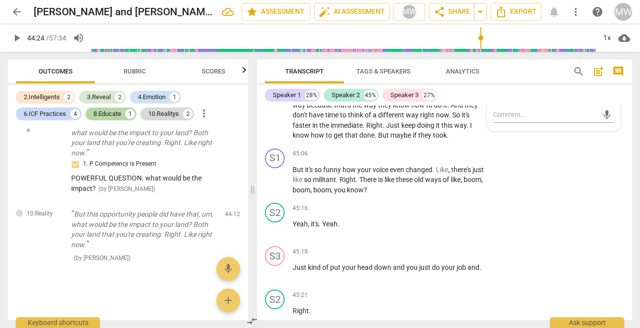
scroll to position [15905, 0]
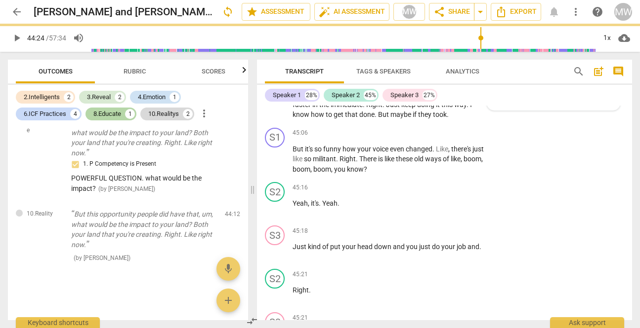
click at [505, 99] on textarea at bounding box center [545, 93] width 105 height 9
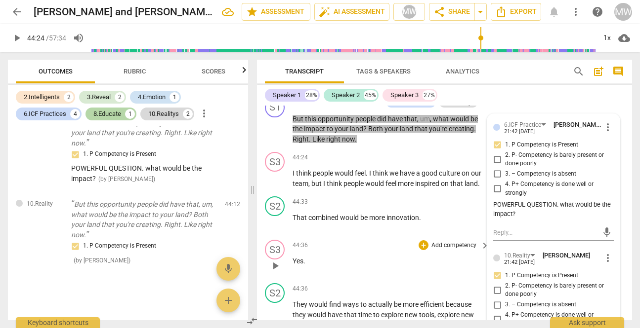
scroll to position [15661, 0]
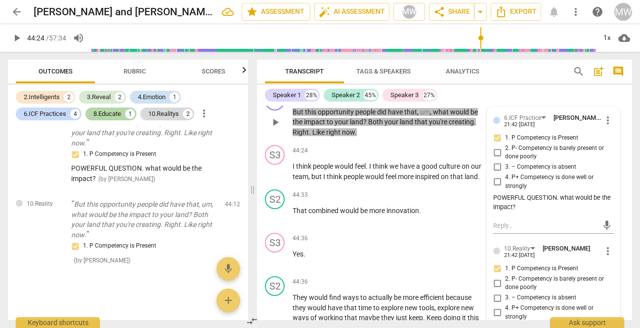
click at [360, 101] on p "Add competency" at bounding box center [358, 96] width 47 height 9
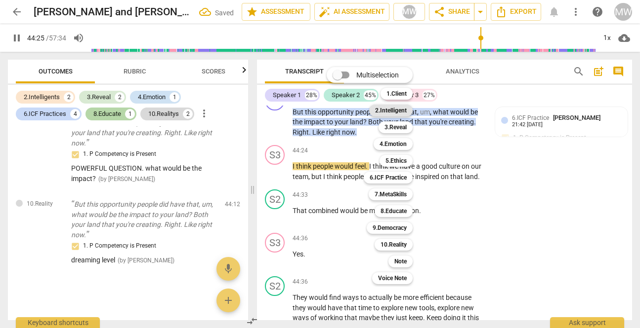
click at [400, 106] on b "2.Intelligent" at bounding box center [391, 111] width 32 height 12
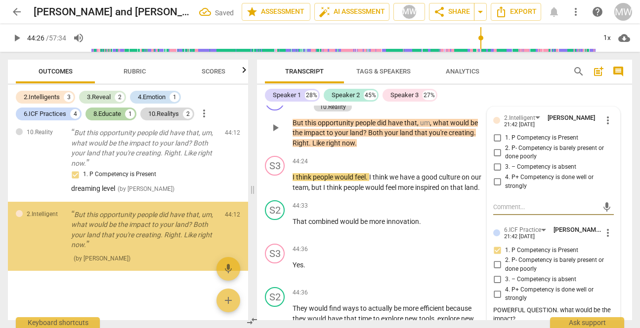
scroll to position [911, 0]
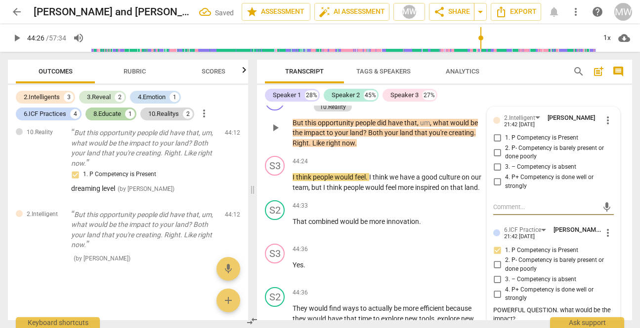
click at [494, 144] on input "1. P Competency is Present" at bounding box center [497, 138] width 16 height 12
click at [495, 212] on textarea at bounding box center [545, 206] width 105 height 9
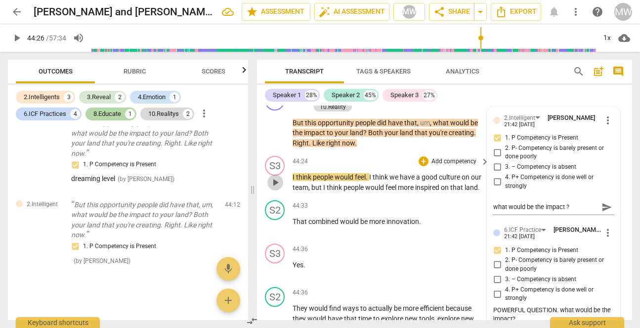
click at [275, 189] on span "play_arrow" at bounding box center [275, 183] width 12 height 12
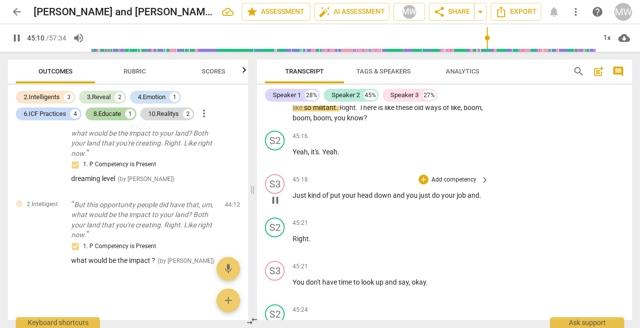
scroll to position [15964, 0]
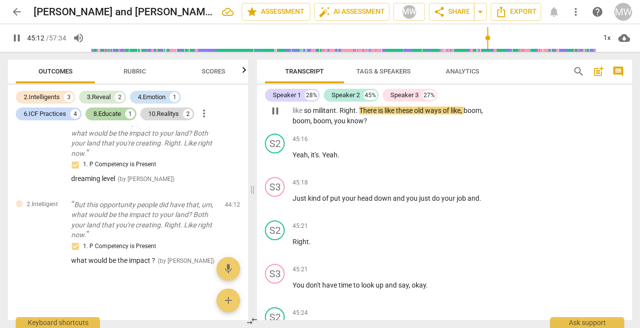
click at [422, 90] on div "+" at bounding box center [423, 85] width 10 height 10
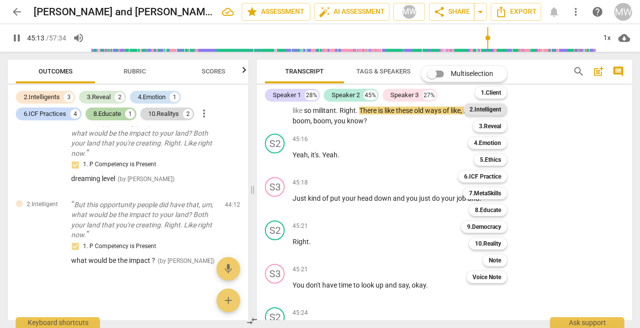
click at [477, 111] on b "2.Intelligent" at bounding box center [485, 110] width 32 height 12
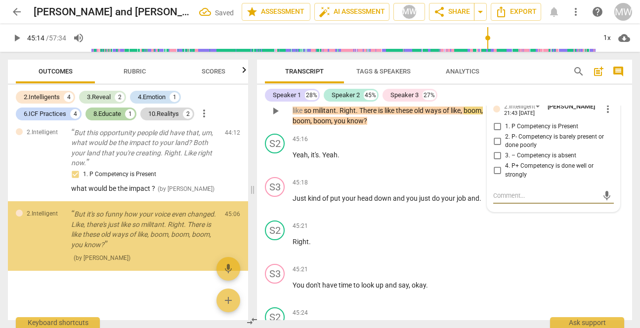
scroll to position [1003, 0]
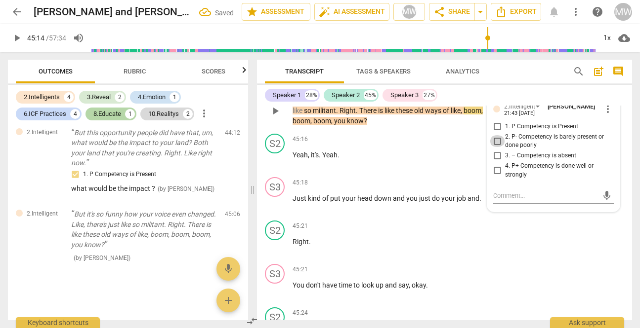
click at [495, 147] on input "2. P- Competency is barely present or done poorly" at bounding box center [497, 141] width 16 height 12
click at [496, 133] on input "1. P Competency is Present" at bounding box center [497, 127] width 16 height 12
click at [493, 147] on input "2. P- Competency is barely present or done poorly" at bounding box center [497, 141] width 16 height 12
click at [494, 147] on input "2. P- Competency is barely present or done poorly" at bounding box center [497, 141] width 16 height 12
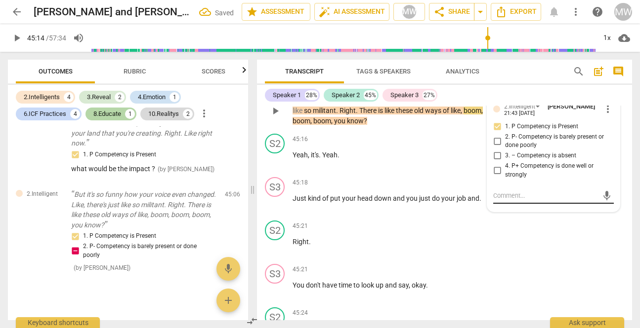
click at [495, 201] on textarea at bounding box center [545, 195] width 105 height 9
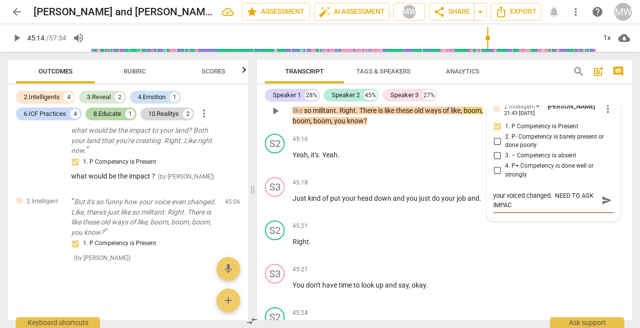
scroll to position [0, 0]
click at [375, 90] on div "+" at bounding box center [376, 85] width 10 height 10
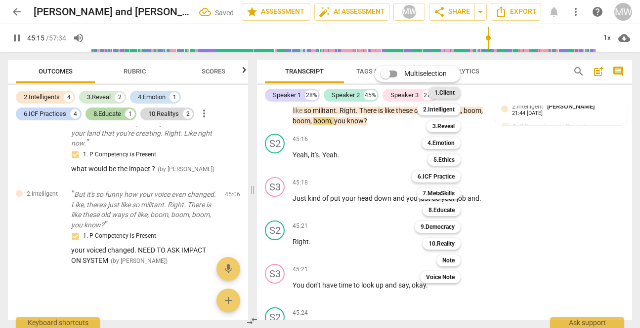
click at [455, 91] on div "1.Client" at bounding box center [444, 93] width 32 height 12
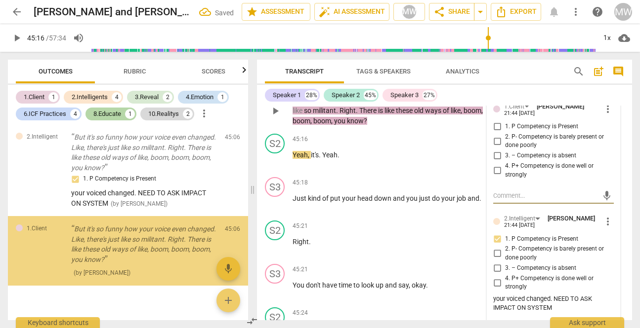
scroll to position [1094, 0]
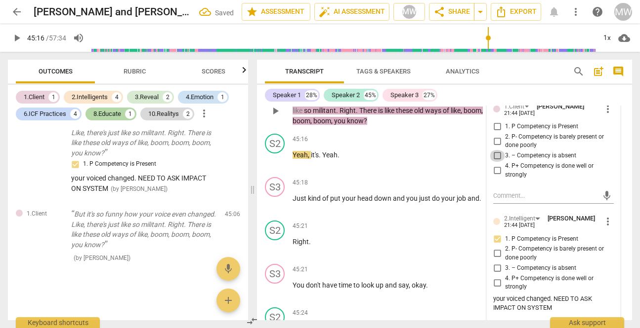
click at [493, 162] on input "3. – Competency is absent" at bounding box center [497, 156] width 16 height 12
click at [497, 201] on textarea at bounding box center [545, 195] width 105 height 9
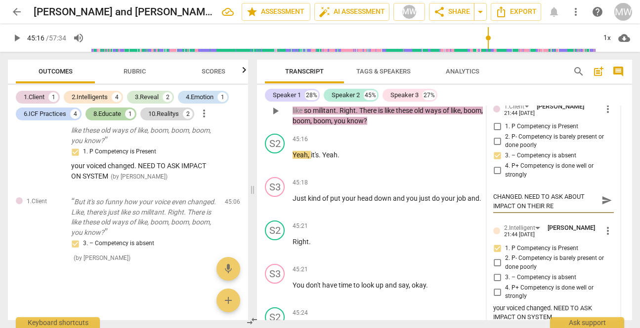
scroll to position [0, 0]
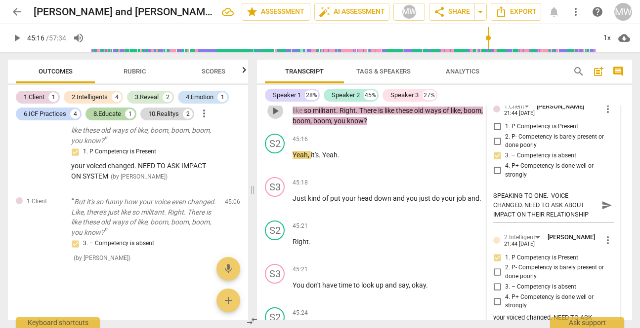
click at [275, 117] on span "play_arrow" at bounding box center [275, 111] width 12 height 12
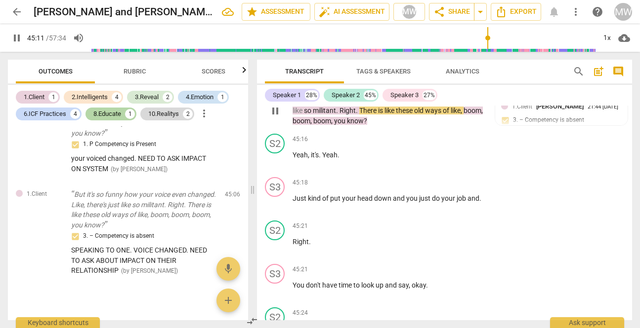
click at [371, 89] on p "Add competency" at bounding box center [370, 85] width 47 height 9
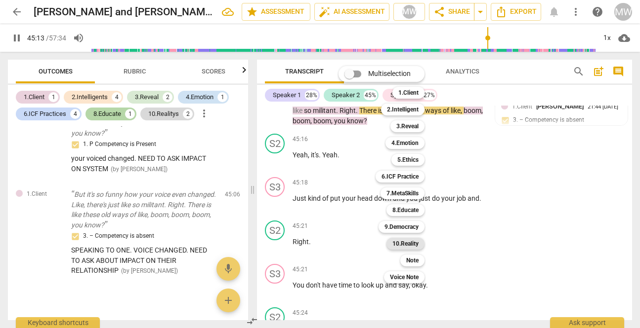
click at [411, 240] on b "10.Reality" at bounding box center [405, 244] width 26 height 12
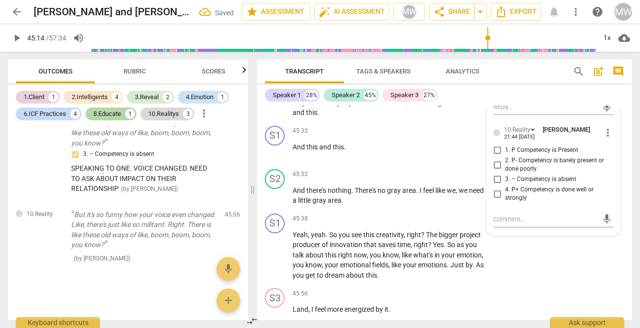
scroll to position [16262, 0]
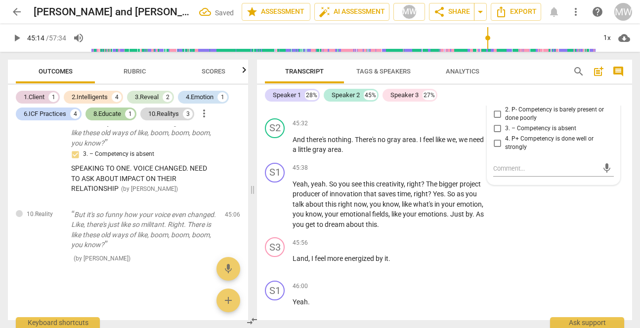
click at [494, 106] on input "1. P Competency is Present" at bounding box center [497, 100] width 16 height 12
click at [495, 173] on textarea at bounding box center [545, 168] width 105 height 9
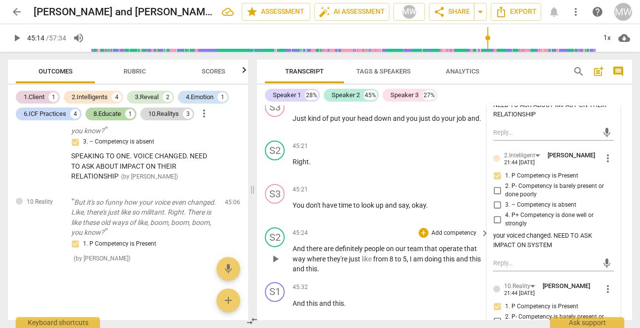
scroll to position [16054, 0]
click at [277, 32] on span "play_arrow" at bounding box center [275, 26] width 12 height 12
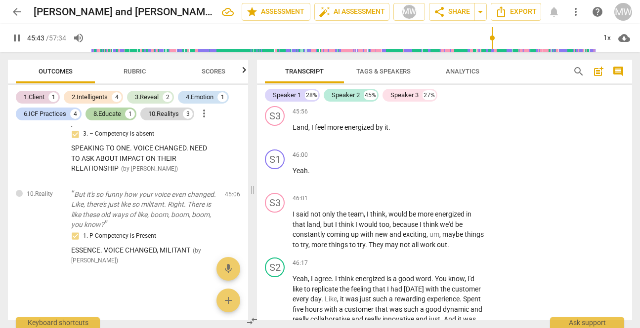
scroll to position [16396, 0]
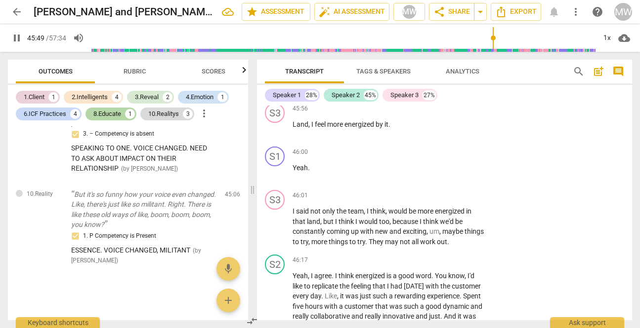
click at [422, 39] on div "+" at bounding box center [423, 34] width 10 height 10
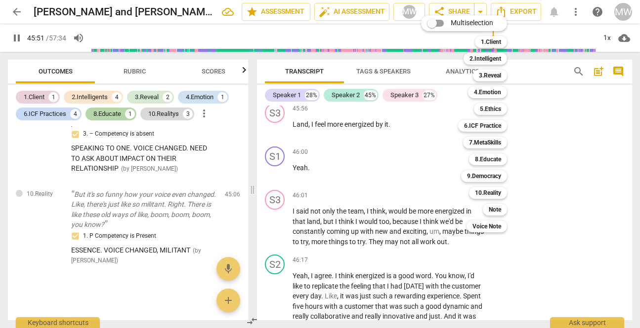
click at [422, 123] on div "Multiselection m 1.Client 1 2.Intelligent 2 3.Reveal 3 4.Emotion 4 5.Ethics 5 6…" at bounding box center [471, 124] width 109 height 222
click at [290, 153] on div at bounding box center [320, 164] width 640 height 328
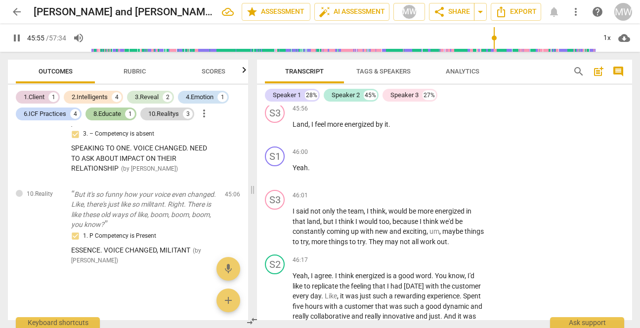
click at [272, 76] on span "pause" at bounding box center [275, 70] width 12 height 12
click at [424, 39] on div "+" at bounding box center [423, 34] width 10 height 10
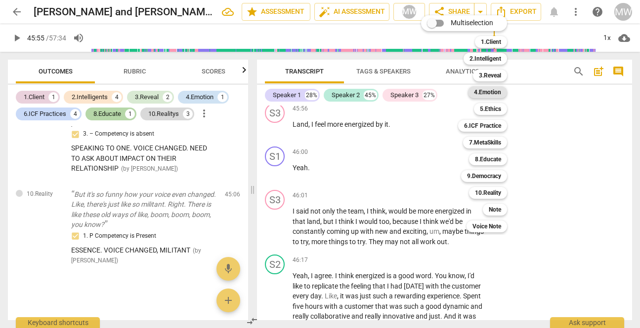
click at [490, 94] on b "4.Emotion" at bounding box center [487, 92] width 27 height 12
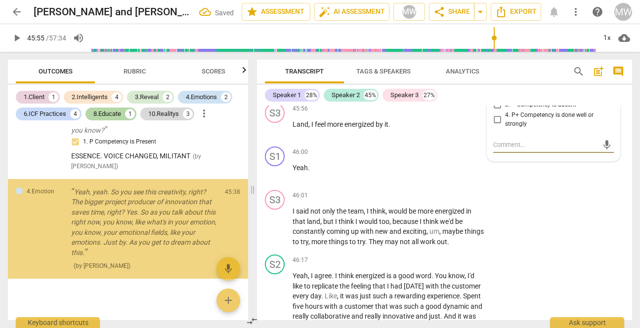
scroll to position [1317, 0]
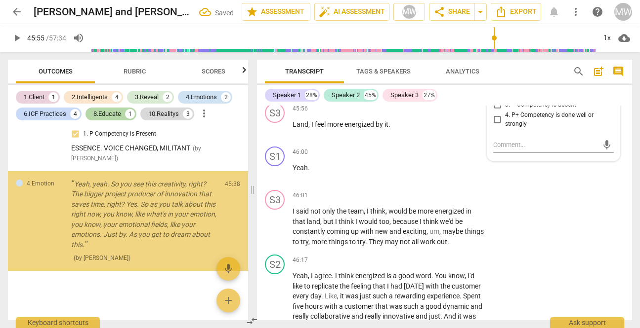
click at [496, 82] on input "1. P Competency is Present" at bounding box center [497, 76] width 16 height 12
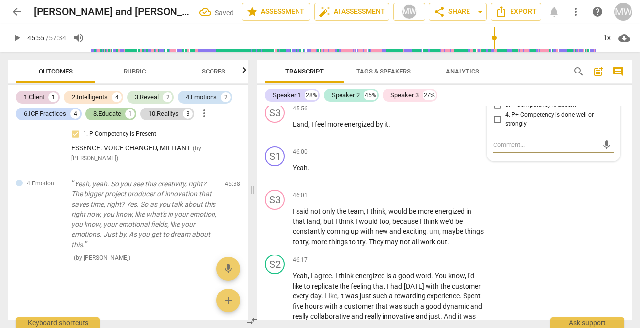
click at [495, 150] on textarea at bounding box center [545, 144] width 105 height 9
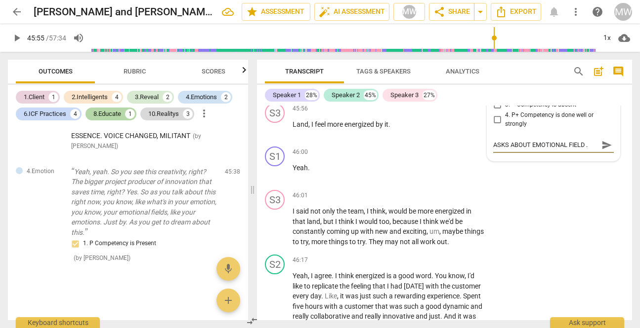
scroll to position [1, 0]
click at [273, 76] on span "play_arrow" at bounding box center [275, 70] width 12 height 12
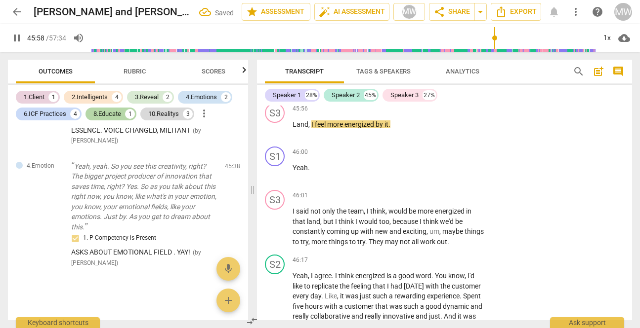
click at [277, 76] on span "pause" at bounding box center [275, 70] width 12 height 12
click at [377, 39] on div "+" at bounding box center [380, 34] width 10 height 10
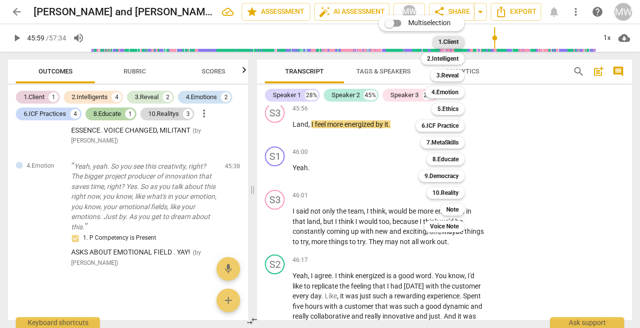
click at [443, 41] on b "1.Client" at bounding box center [448, 42] width 20 height 12
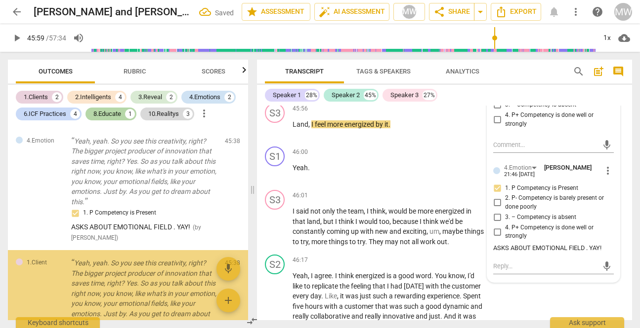
scroll to position [1439, 0]
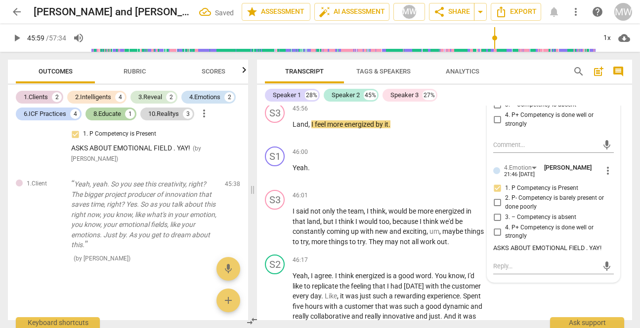
click at [494, 82] on input "1. P Competency is Present" at bounding box center [497, 76] width 16 height 12
click at [499, 150] on textarea at bounding box center [545, 144] width 105 height 9
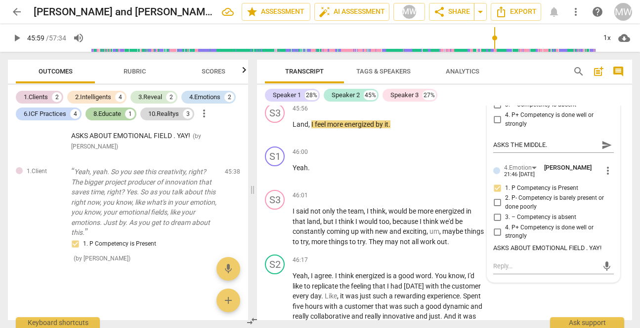
click at [278, 76] on span "play_arrow" at bounding box center [275, 70] width 12 height 12
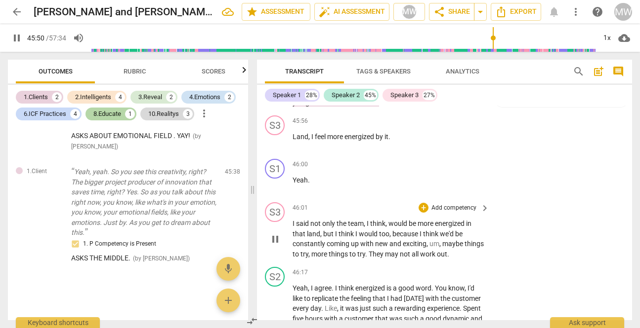
scroll to position [16388, 0]
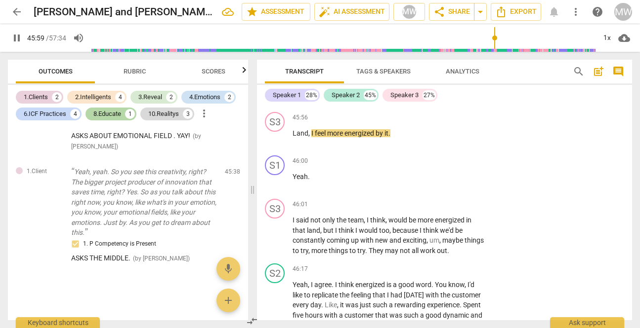
click at [346, 48] on div "+" at bounding box center [344, 43] width 10 height 10
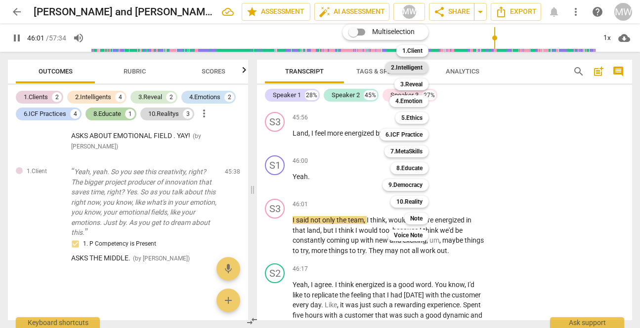
click at [417, 66] on b "2.Intelligent" at bounding box center [407, 68] width 32 height 12
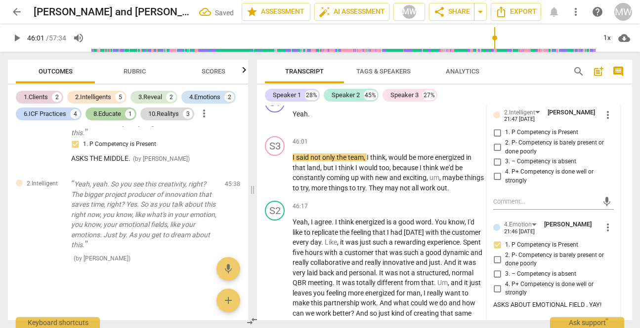
scroll to position [16468, 0]
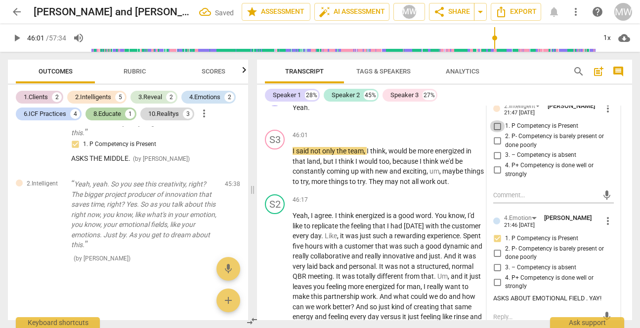
click at [496, 132] on input "1. P Competency is Present" at bounding box center [497, 127] width 16 height 12
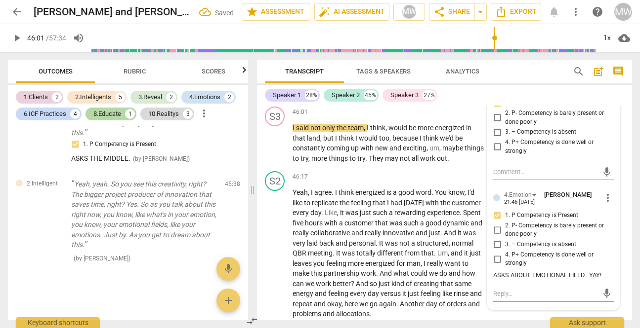
scroll to position [16491, 0]
click at [499, 176] on textarea at bounding box center [545, 171] width 105 height 9
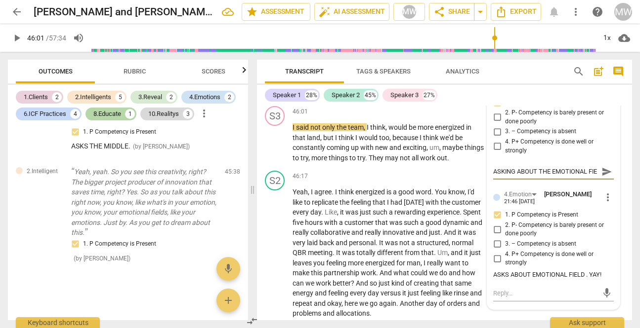
scroll to position [8, 0]
click at [273, 149] on span "play_arrow" at bounding box center [275, 143] width 12 height 12
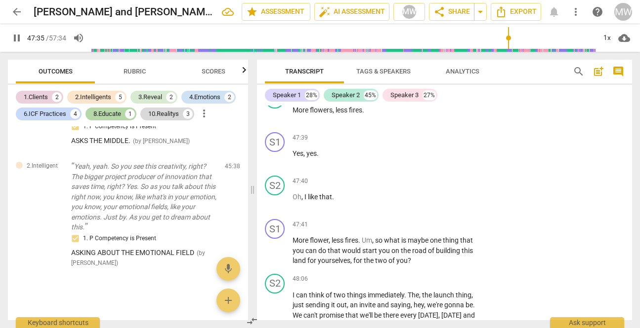
scroll to position [16781, 0]
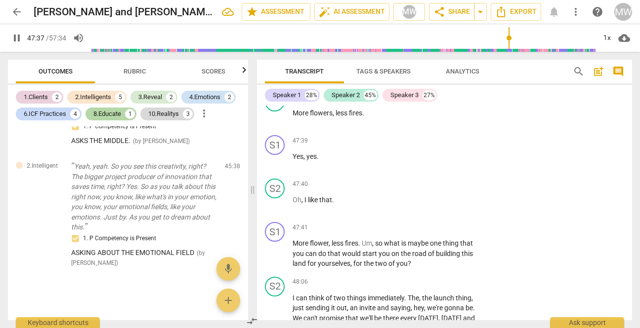
click at [421, 48] on div "+" at bounding box center [423, 43] width 10 height 10
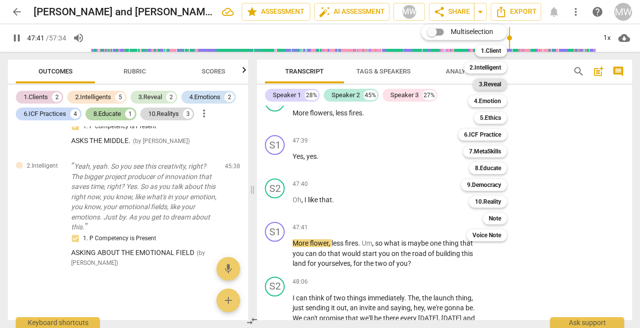
click at [484, 82] on b "3.Reveal" at bounding box center [490, 85] width 22 height 12
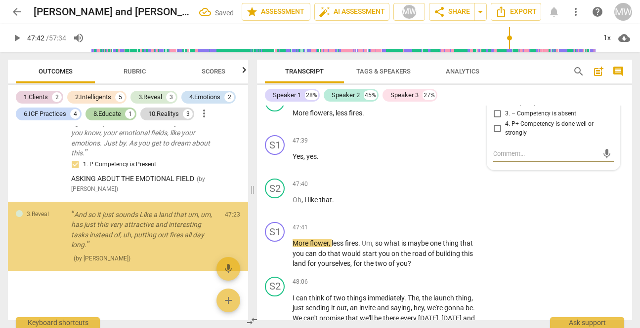
scroll to position [1645, 0]
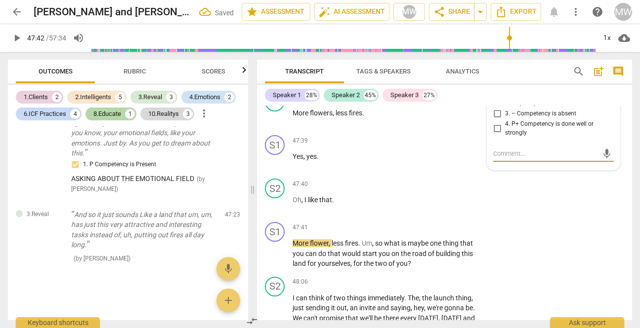
click at [495, 91] on input "1. P Competency is Present" at bounding box center [497, 85] width 16 height 12
click at [502, 159] on textarea at bounding box center [545, 153] width 105 height 9
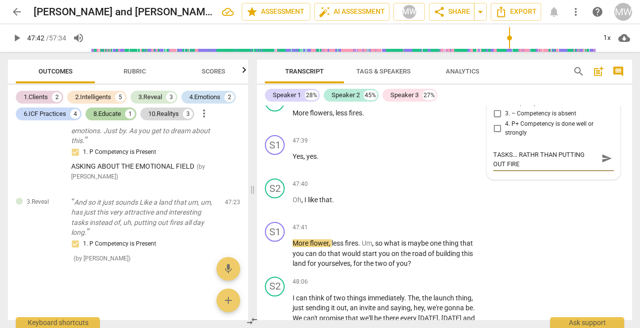
scroll to position [0, 0]
click at [270, 124] on span "play_arrow" at bounding box center [275, 118] width 12 height 12
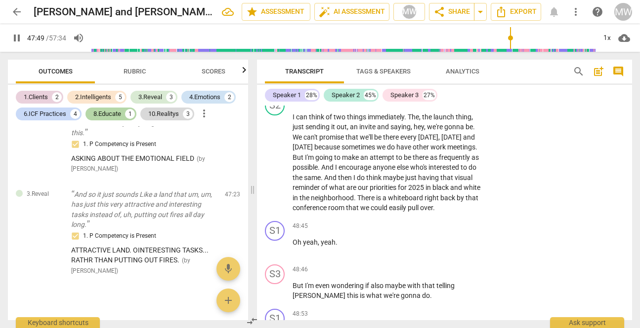
scroll to position [16961, 0]
click at [423, 52] on div "+" at bounding box center [423, 47] width 10 height 10
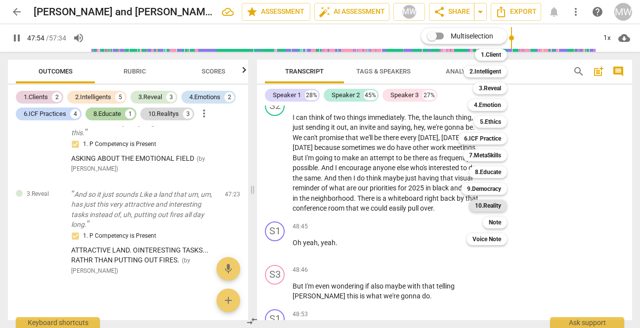
click at [484, 203] on b "10.Reality" at bounding box center [488, 206] width 26 height 12
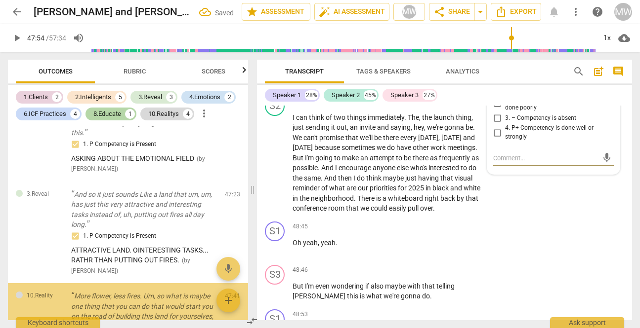
scroll to position [1747, 0]
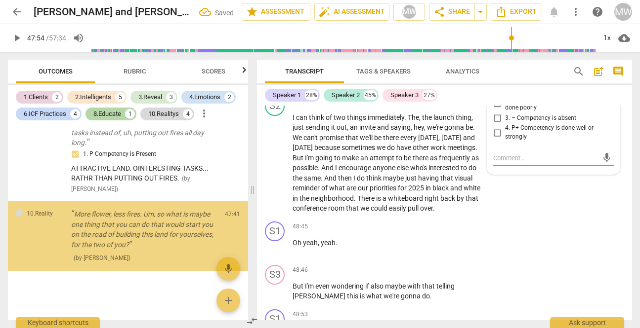
click at [495, 95] on input "1. P Competency is Present" at bounding box center [497, 89] width 16 height 12
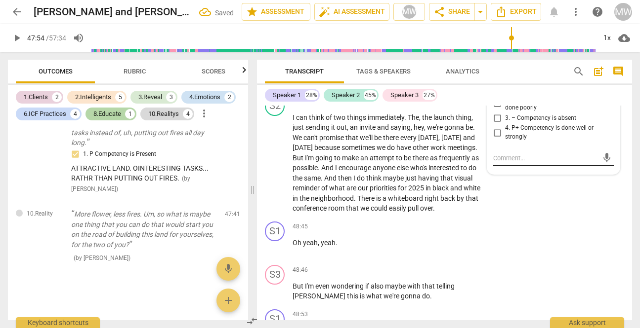
click at [495, 163] on textarea at bounding box center [545, 158] width 105 height 9
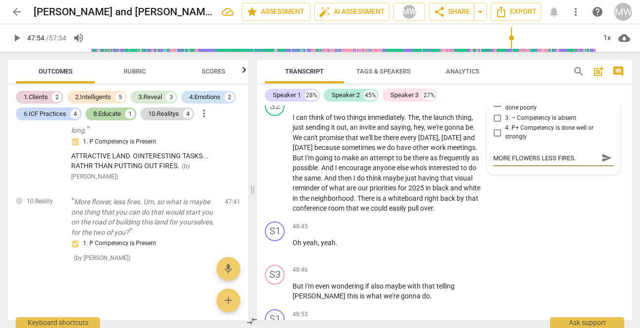
click at [459, 51] on div "10.Reality" at bounding box center [458, 46] width 26 height 9
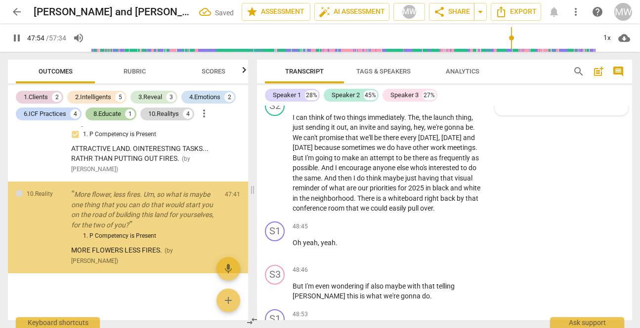
scroll to position [1759, 0]
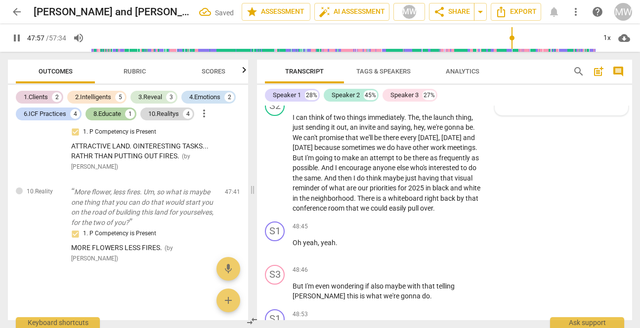
click at [502, 75] on div at bounding box center [504, 71] width 7 height 7
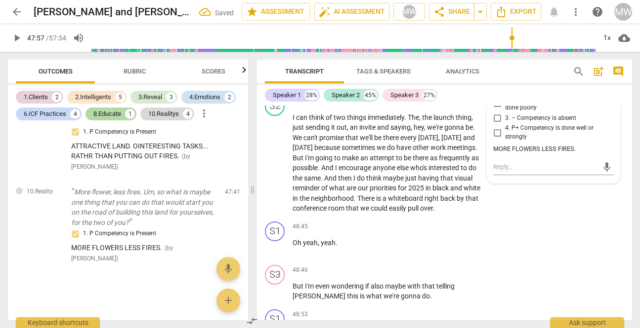
click at [604, 78] on span "more_vert" at bounding box center [608, 72] width 12 height 12
click at [604, 164] on li "Edit" at bounding box center [614, 161] width 34 height 19
click at [532, 78] on div "10.Reality" at bounding box center [515, 71] width 45 height 14
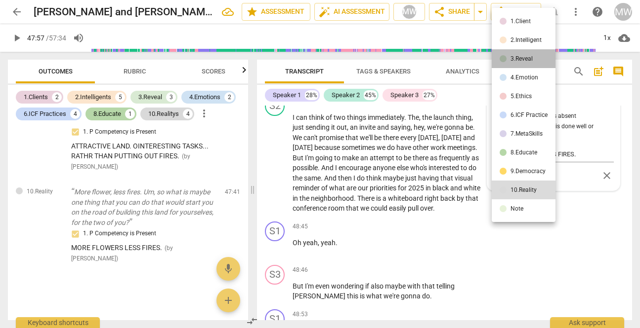
click at [525, 56] on div "3.Reveal" at bounding box center [521, 59] width 22 height 6
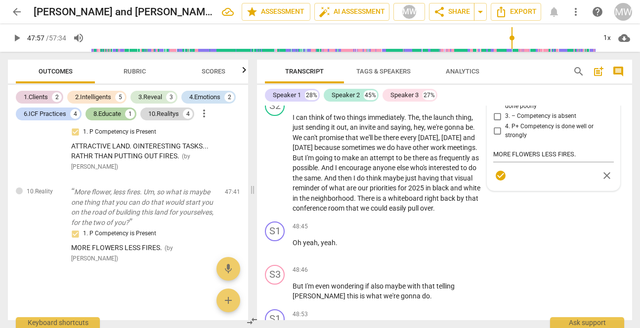
click at [510, 92] on div "S1 play_arrow pause 47:41 + Add competency 10.Reality keyboard_arrow_right More…" at bounding box center [444, 65] width 375 height 55
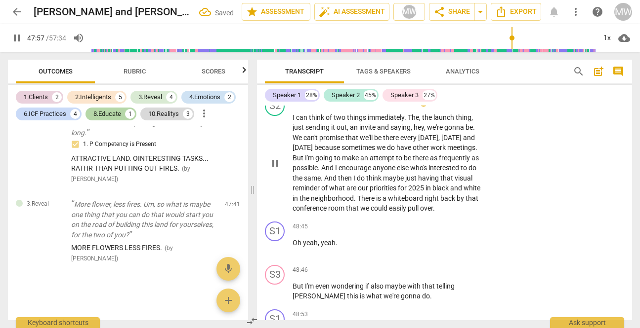
scroll to position [1757, 0]
click at [415, 52] on p "Add competency" at bounding box center [415, 47] width 47 height 9
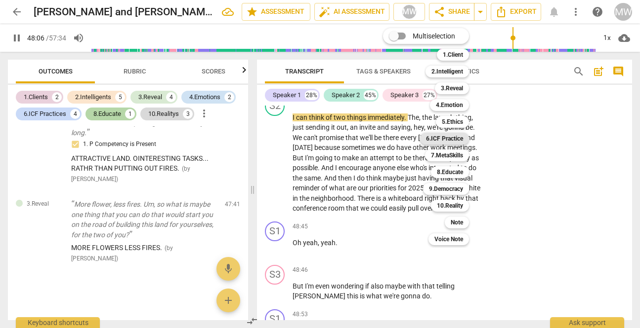
click at [445, 137] on b "6.ICF Practice" at bounding box center [444, 139] width 37 height 12
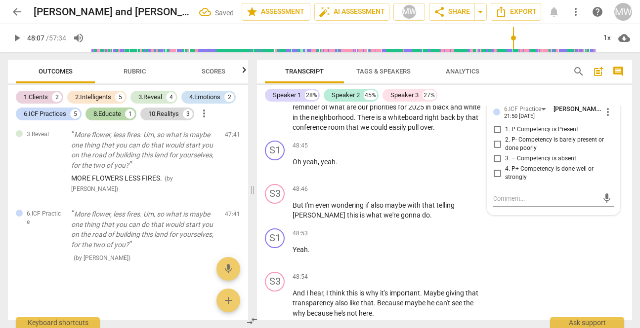
scroll to position [17044, 0]
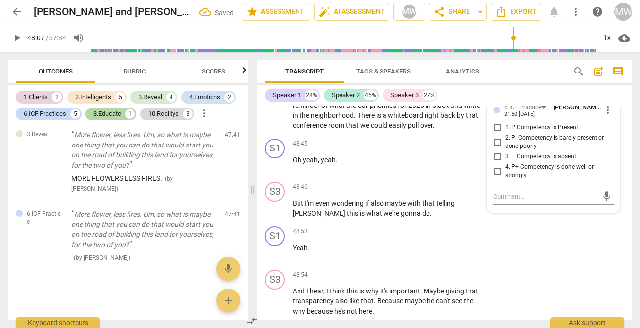
click at [495, 114] on div at bounding box center [496, 110] width 7 height 7
click at [494, 114] on div at bounding box center [496, 110] width 7 height 7
click at [494, 134] on input "1. P Competency is Present" at bounding box center [497, 128] width 16 height 12
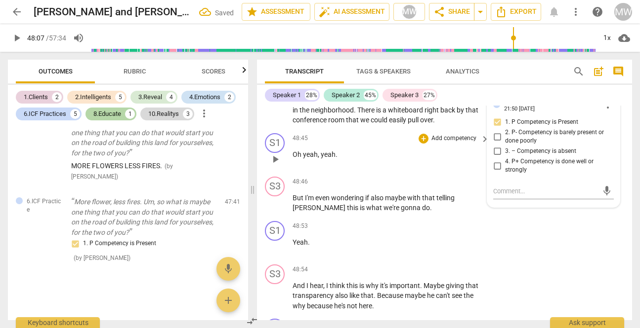
scroll to position [17065, 0]
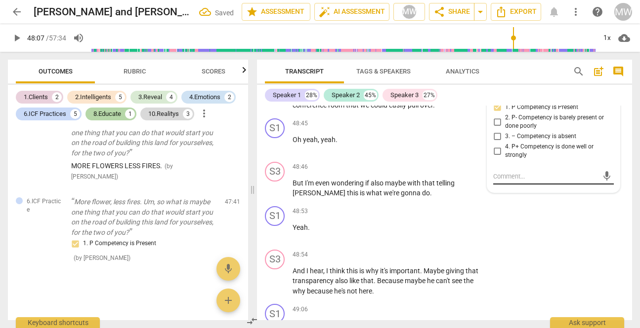
click at [499, 181] on textarea at bounding box center [545, 176] width 105 height 9
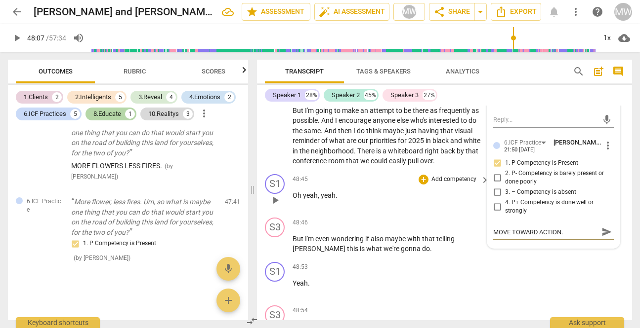
scroll to position [17007, 0]
click at [273, 123] on span "play_arrow" at bounding box center [275, 118] width 12 height 12
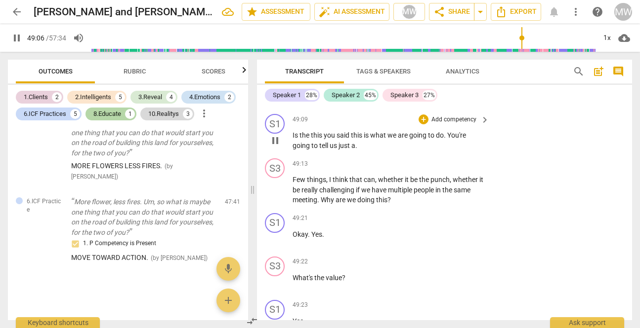
scroll to position [17339, 0]
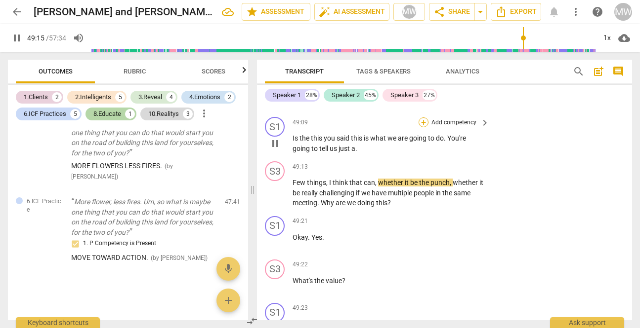
click at [425, 127] on div "+" at bounding box center [423, 123] width 10 height 10
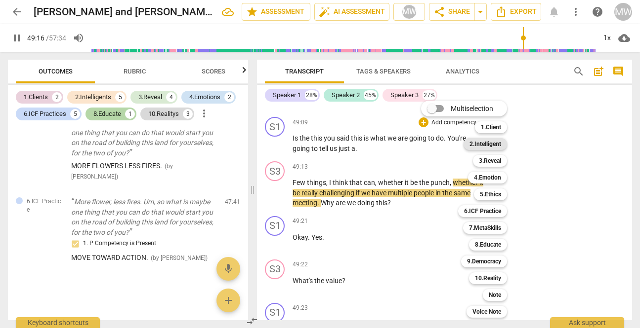
click at [487, 139] on b "2.Intelligent" at bounding box center [485, 144] width 32 height 12
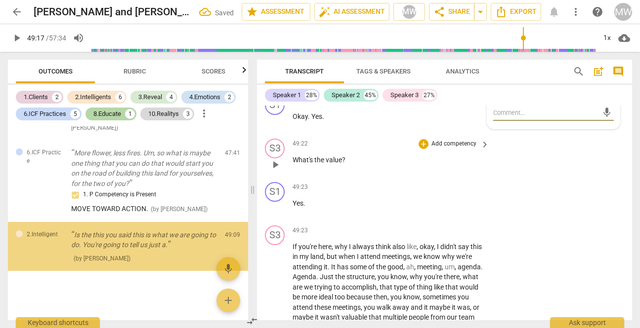
scroll to position [1898, 0]
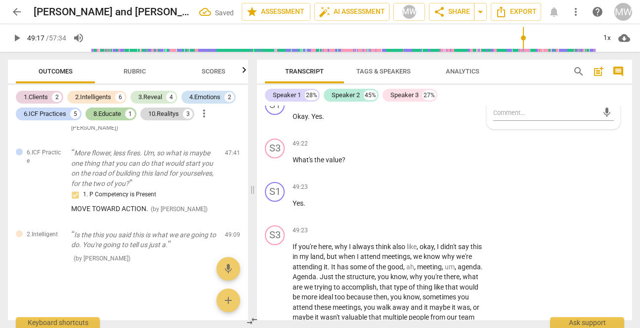
click at [498, 49] on input "1. P Competency is Present" at bounding box center [497, 44] width 16 height 12
click at [496, 118] on textarea at bounding box center [545, 112] width 105 height 9
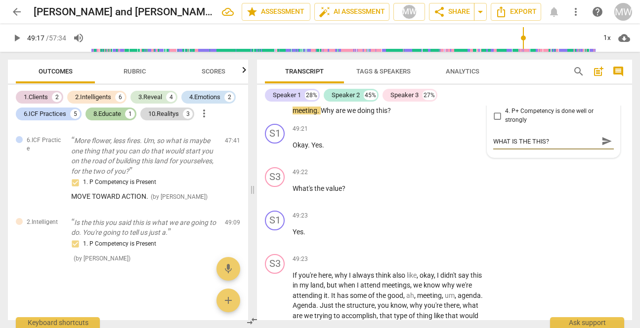
scroll to position [17441, 0]
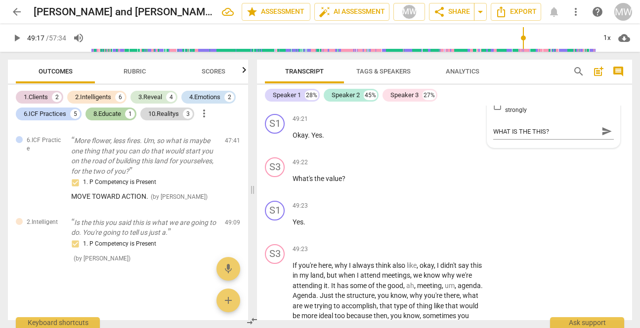
click at [274, 97] on span "play_arrow" at bounding box center [275, 91] width 12 height 12
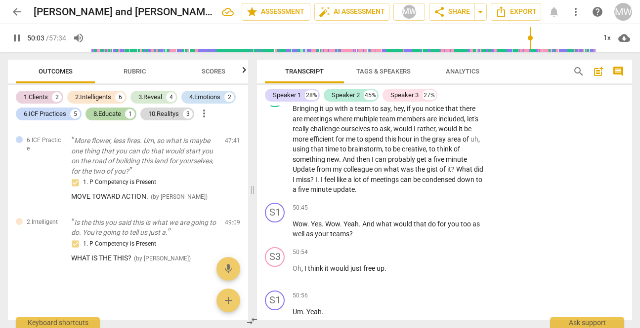
scroll to position [17805, 0]
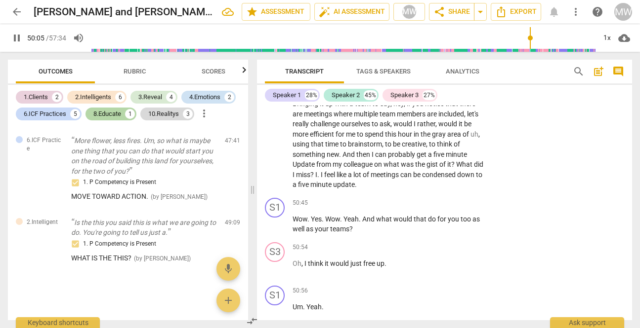
click at [421, 49] on div "+" at bounding box center [423, 45] width 10 height 10
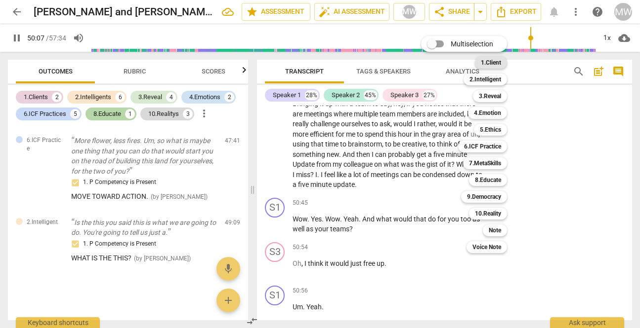
click at [487, 62] on b "1.Client" at bounding box center [491, 63] width 20 height 12
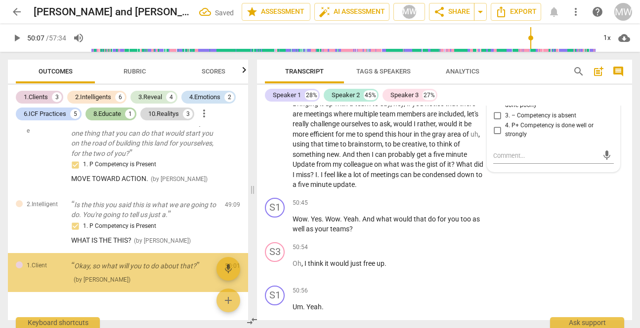
scroll to position [1949, 0]
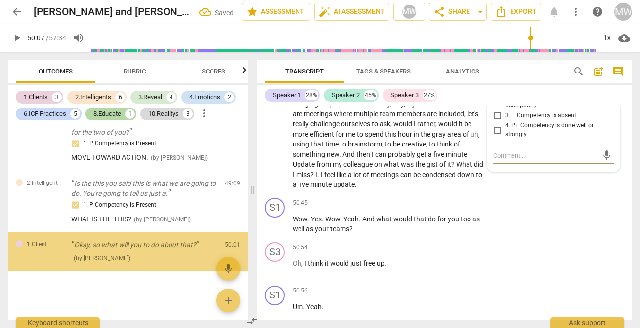
click at [495, 92] on input "1. P Competency is Present" at bounding box center [497, 87] width 16 height 12
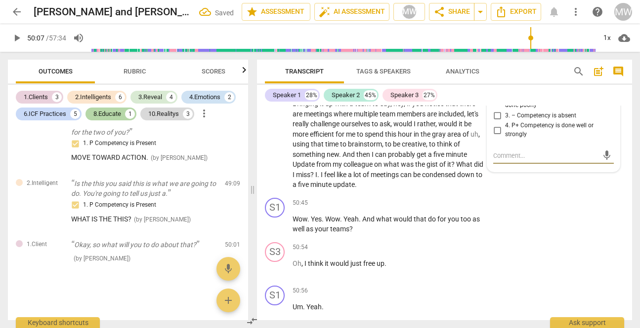
click at [493, 161] on textarea at bounding box center [545, 155] width 105 height 9
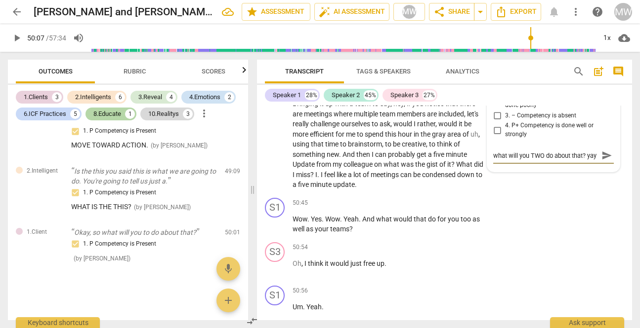
scroll to position [8, 0]
click at [389, 49] on div "+" at bounding box center [387, 45] width 10 height 10
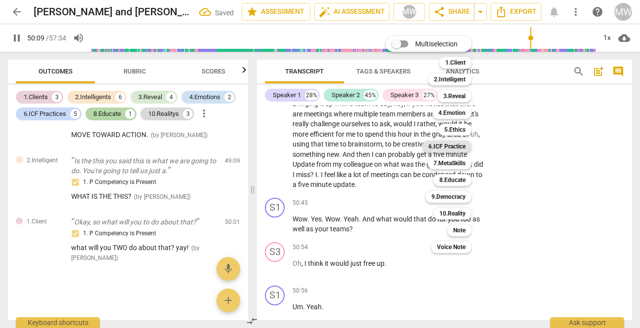
click at [447, 143] on b "6.ICF Practice" at bounding box center [446, 147] width 37 height 12
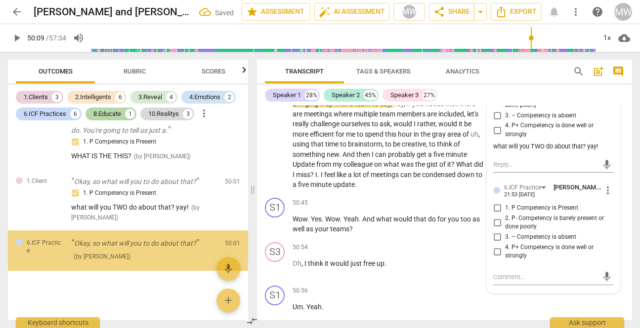
scroll to position [17854, 0]
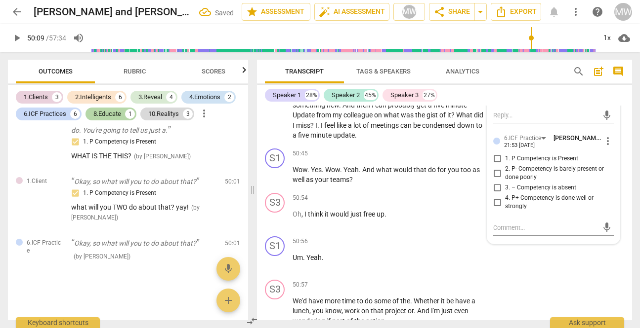
click at [493, 165] on input "1. P Competency is Present" at bounding box center [497, 159] width 16 height 12
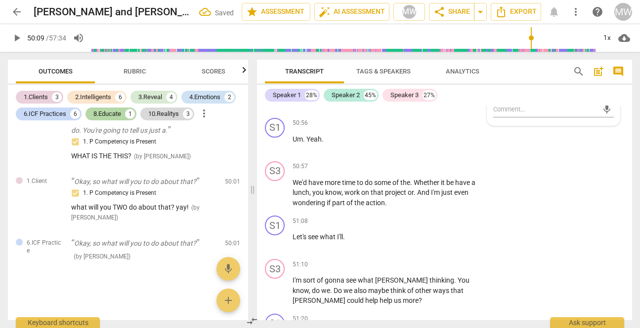
scroll to position [17974, 0]
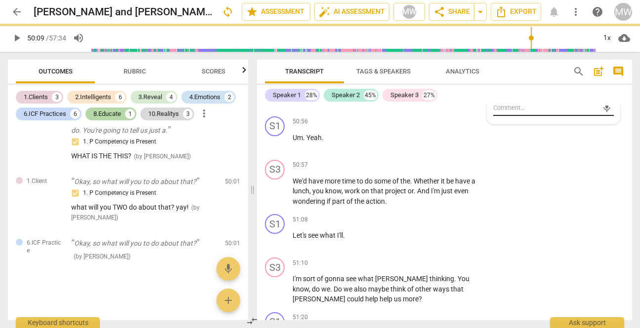
click at [504, 113] on textarea at bounding box center [545, 107] width 105 height 9
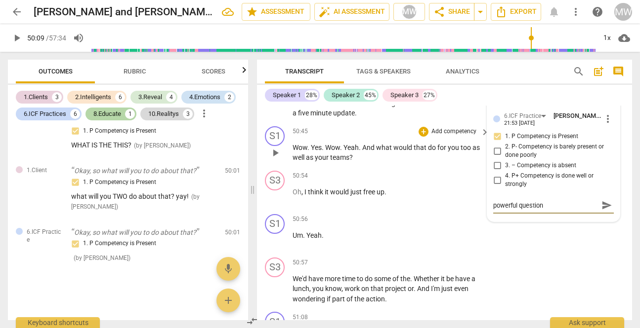
scroll to position [17862, 0]
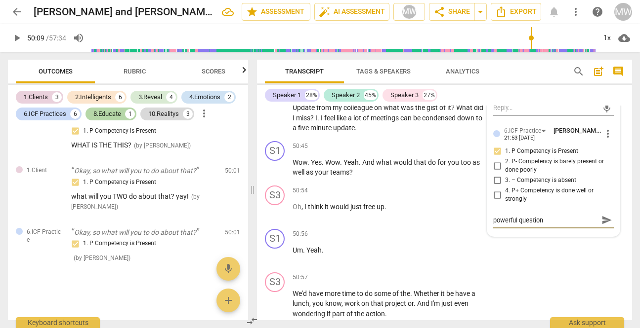
click at [275, 94] on span "play_arrow" at bounding box center [275, 88] width 12 height 12
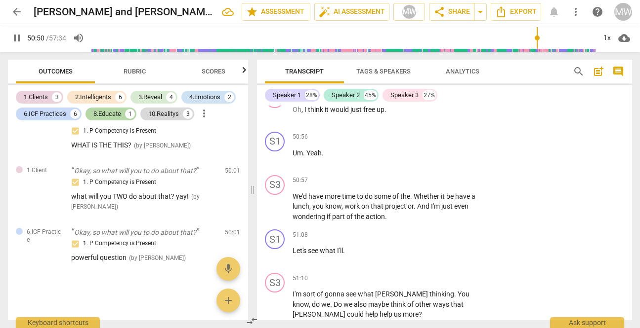
scroll to position [17959, 0]
click at [422, 54] on div "+" at bounding box center [423, 49] width 10 height 10
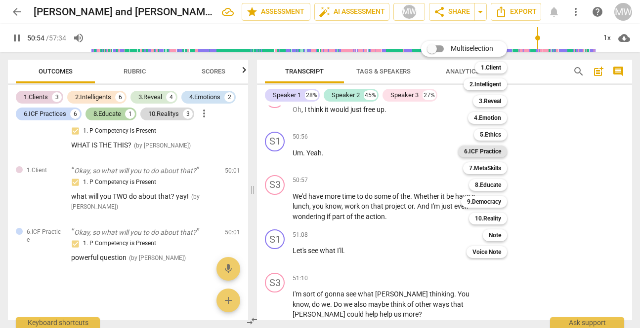
click at [484, 153] on b "6.ICF Practice" at bounding box center [482, 152] width 37 height 12
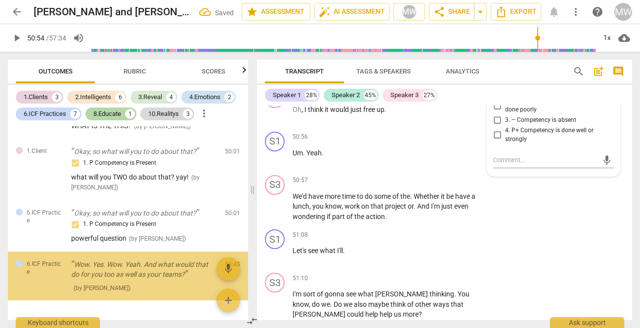
scroll to position [2072, 0]
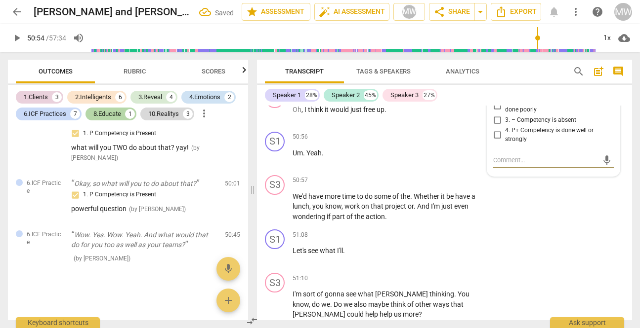
click at [494, 97] on input "1. P Competency is Present" at bounding box center [497, 91] width 16 height 12
click at [493, 165] on textarea at bounding box center [545, 160] width 105 height 9
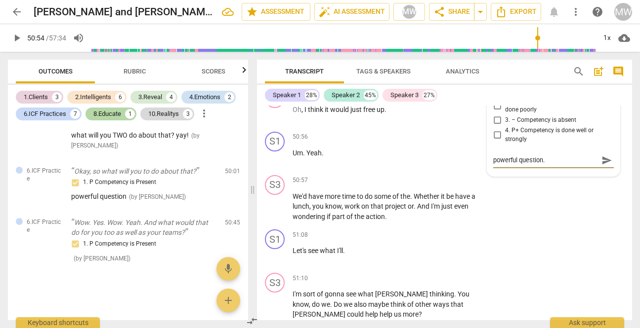
click at [388, 54] on p "Add competency" at bounding box center [400, 49] width 47 height 9
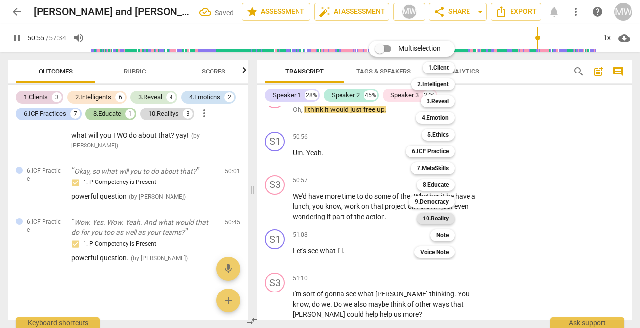
click at [438, 214] on b "10.Reality" at bounding box center [435, 219] width 26 height 12
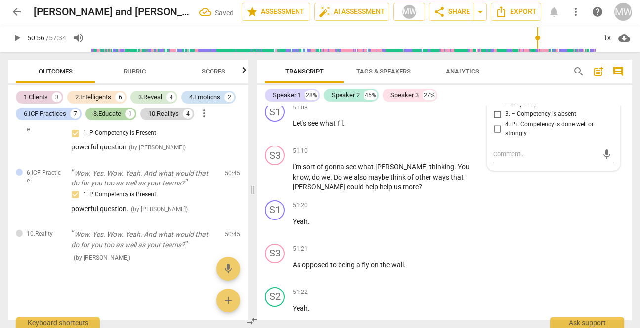
scroll to position [18089, 0]
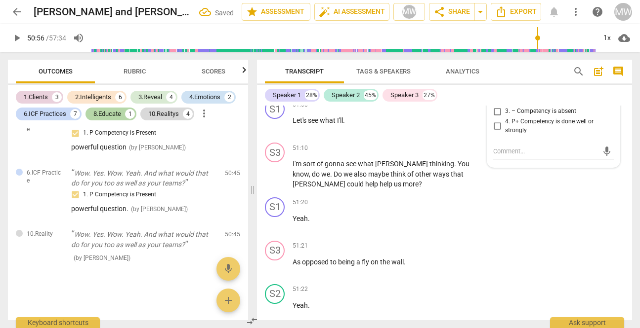
click at [494, 88] on input "1. P Competency is Present" at bounding box center [497, 83] width 16 height 12
click at [496, 156] on textarea at bounding box center [545, 151] width 105 height 9
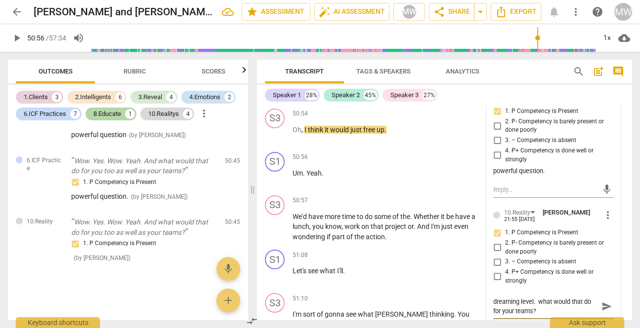
scroll to position [17939, 0]
click at [363, 74] on p "Add competency" at bounding box center [358, 69] width 47 height 9
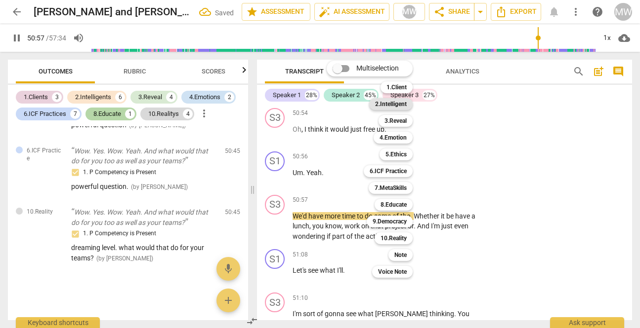
click at [398, 100] on b "2.Intelligent" at bounding box center [391, 104] width 32 height 12
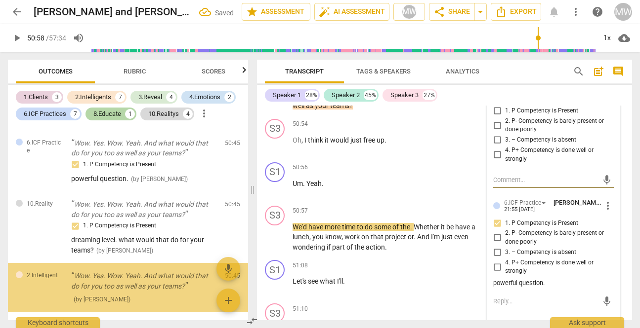
scroll to position [2206, 0]
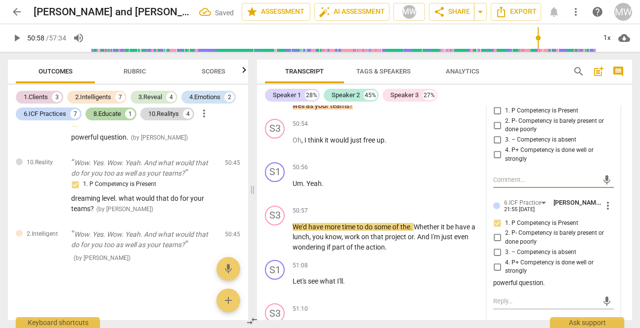
click at [494, 117] on input "1. P Competency is Present" at bounding box center [497, 111] width 16 height 12
click at [493, 185] on textarea at bounding box center [545, 179] width 105 height 9
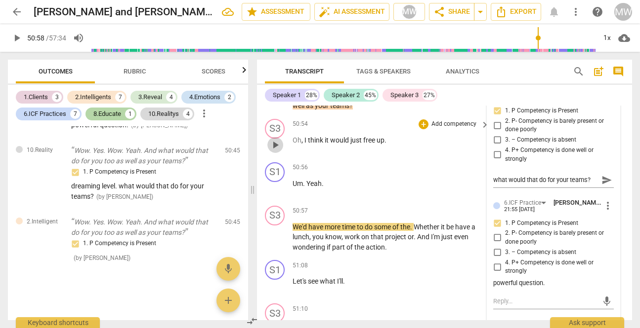
click at [272, 151] on span "play_arrow" at bounding box center [275, 145] width 12 height 12
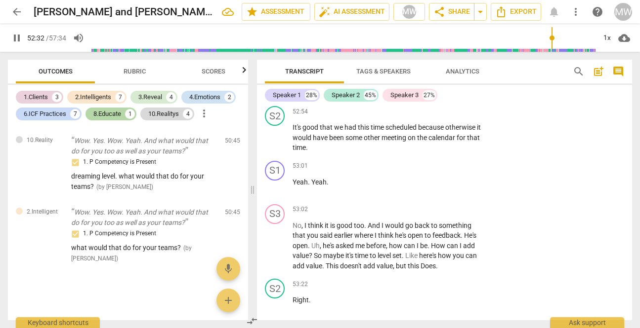
scroll to position [18987, 0]
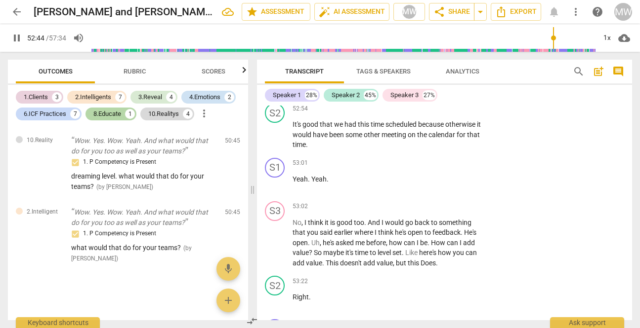
click at [422, 49] on div "+" at bounding box center [423, 44] width 10 height 10
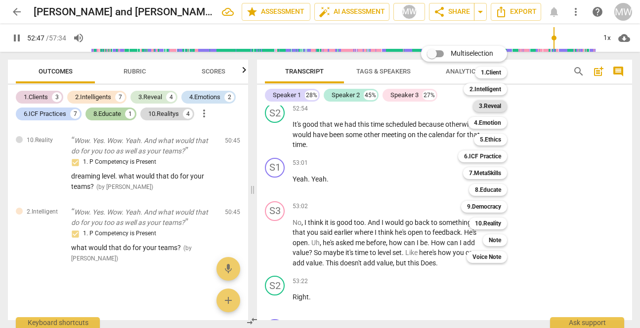
click at [485, 103] on b "3.Reveal" at bounding box center [490, 106] width 22 height 12
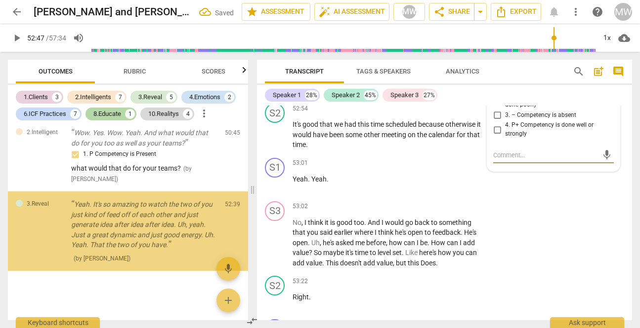
scroll to position [2307, 0]
click at [497, 92] on input "1. P Competency is Present" at bounding box center [497, 86] width 16 height 12
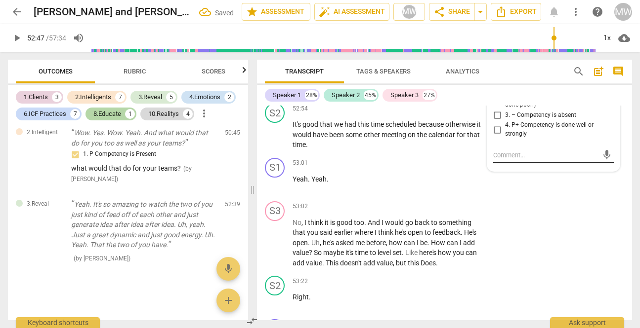
click at [496, 160] on textarea at bounding box center [545, 155] width 105 height 9
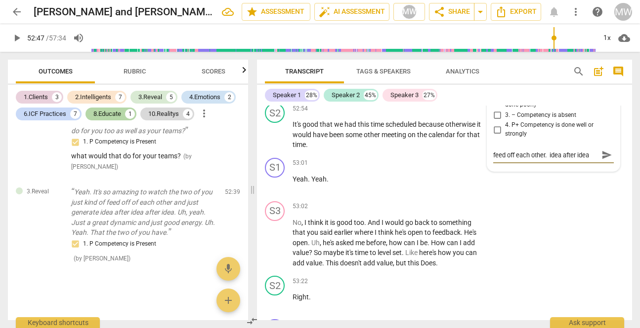
click at [393, 49] on p "Add competency" at bounding box center [415, 44] width 47 height 9
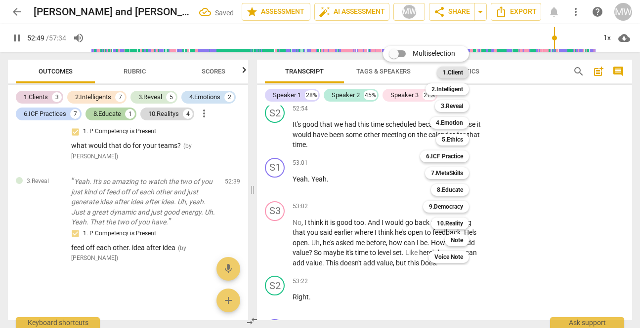
click at [458, 69] on b "1.Client" at bounding box center [453, 73] width 20 height 12
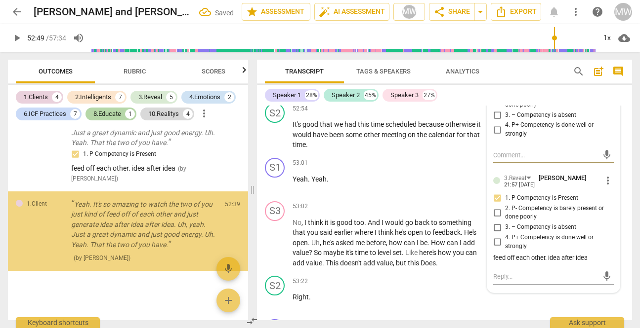
scroll to position [2410, 0]
click at [494, 92] on input "1. P Competency is Present" at bounding box center [497, 86] width 16 height 12
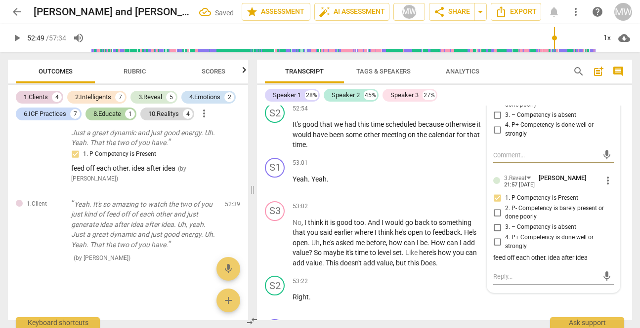
click at [494, 160] on textarea at bounding box center [545, 155] width 105 height 9
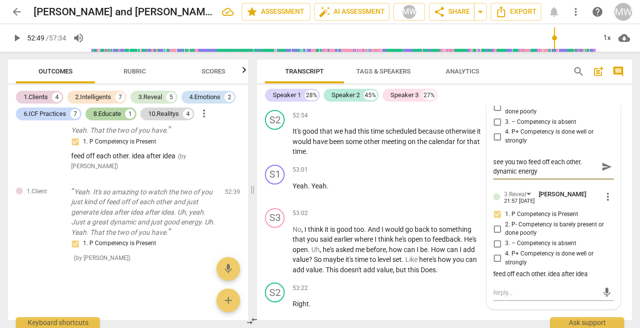
scroll to position [18957, 0]
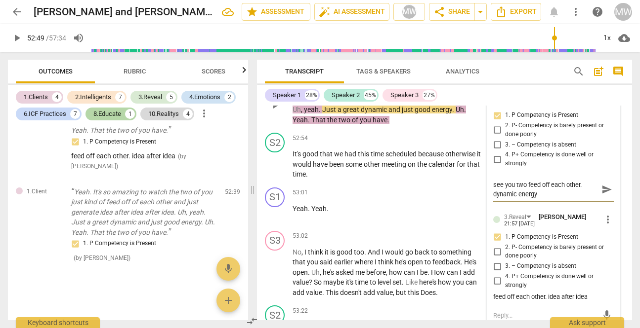
click at [273, 111] on span "play_arrow" at bounding box center [275, 105] width 12 height 12
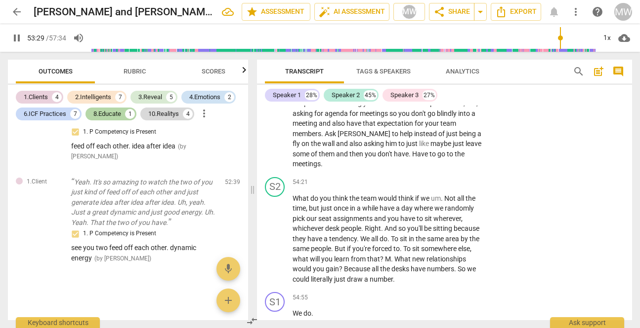
scroll to position [19311, 0]
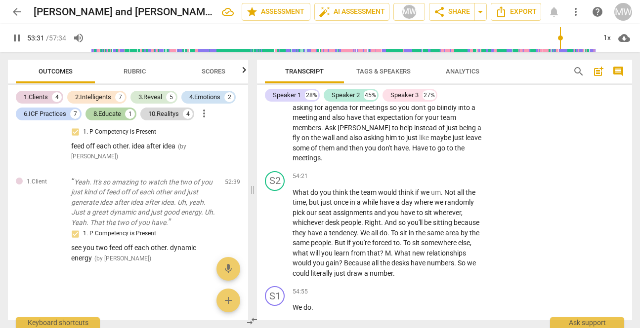
click at [275, 93] on span "pause" at bounding box center [275, 87] width 12 height 12
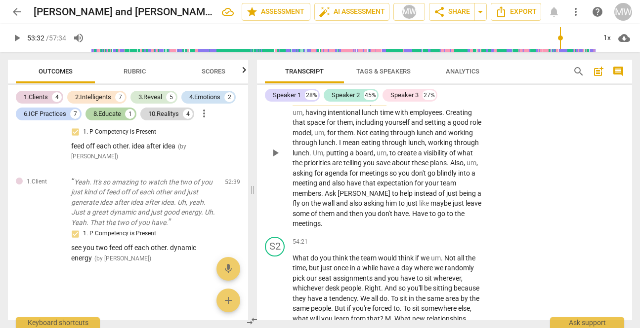
scroll to position [19248, 0]
